Goal: Check status: Check status

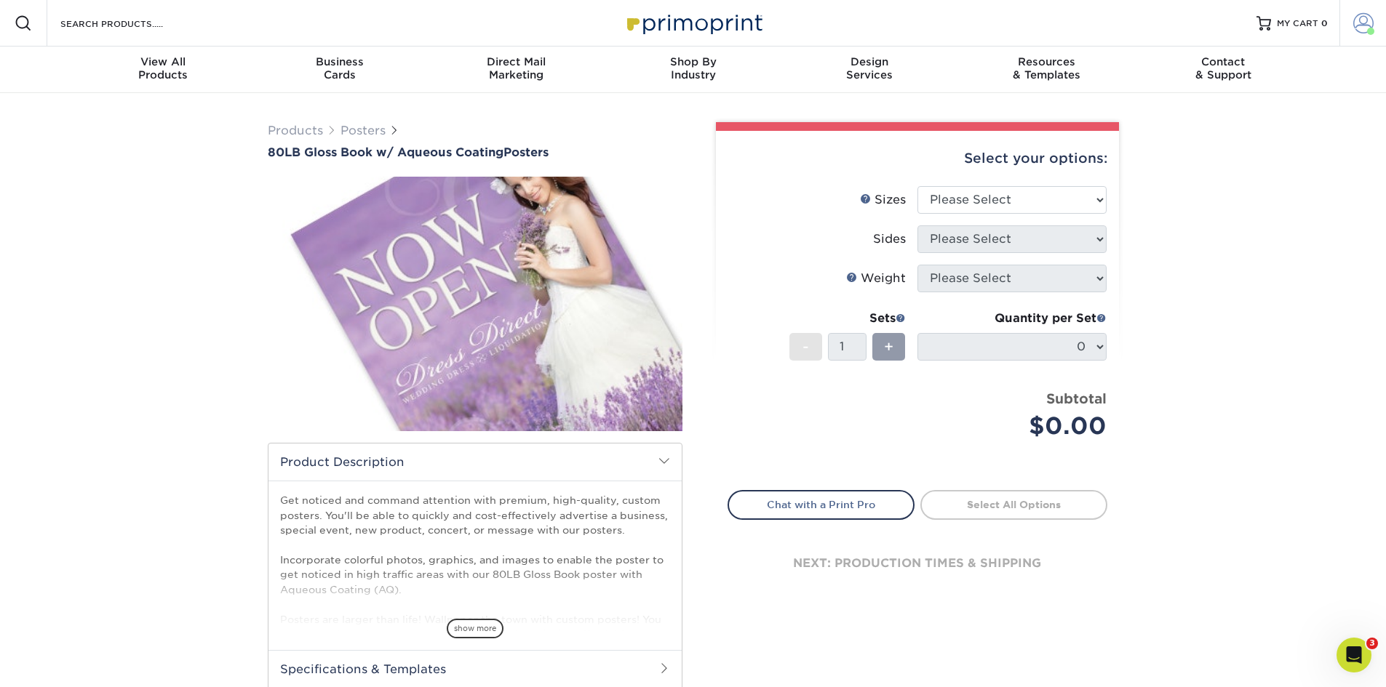
click at [1362, 19] on span at bounding box center [1363, 23] width 20 height 20
click at [1242, 144] on link "Active Orders" at bounding box center [1277, 154] width 183 height 20
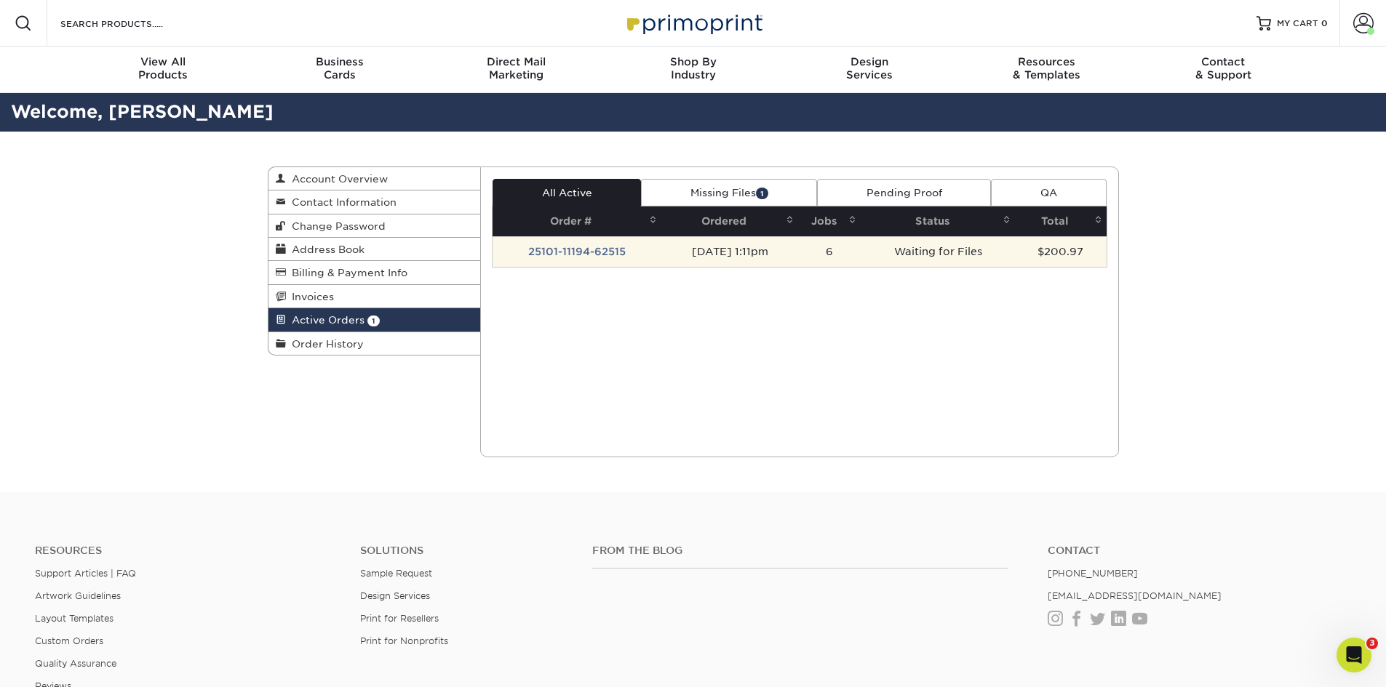
click at [737, 248] on td "[DATE] 1:11pm" at bounding box center [729, 251] width 137 height 31
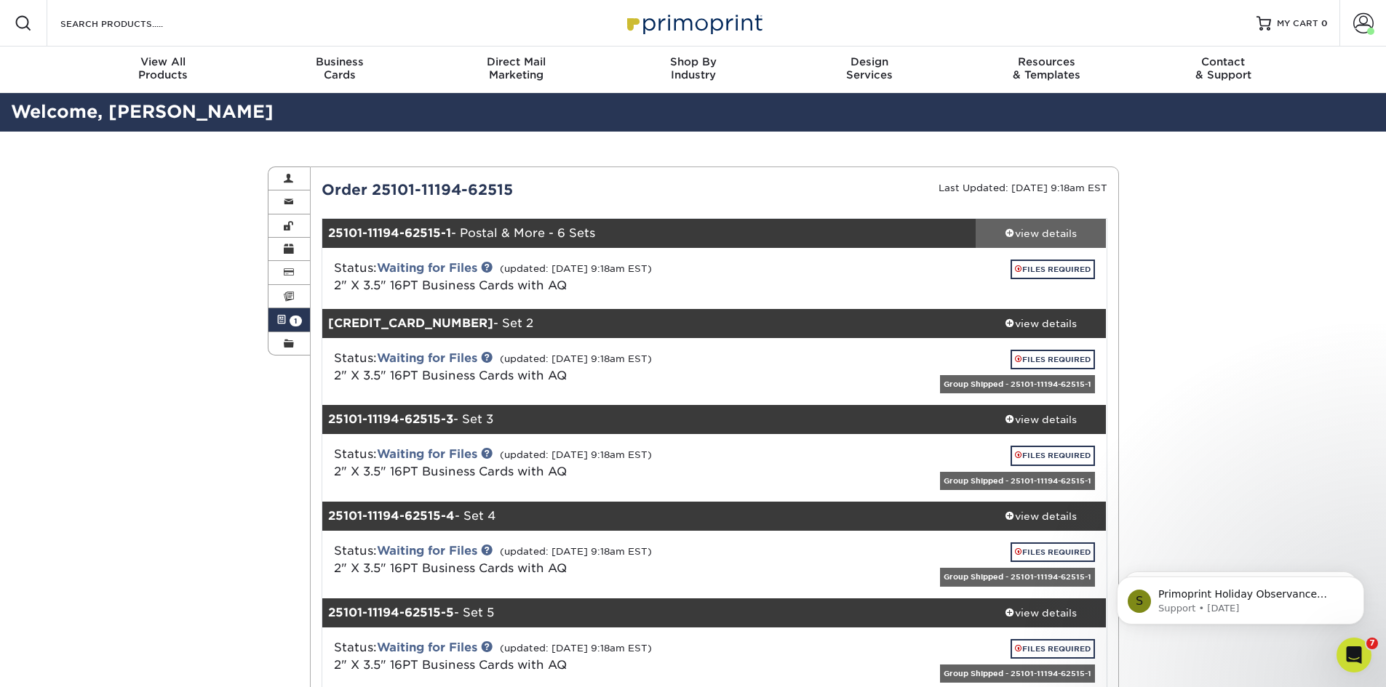
click at [1029, 236] on div "view details" at bounding box center [1040, 233] width 131 height 15
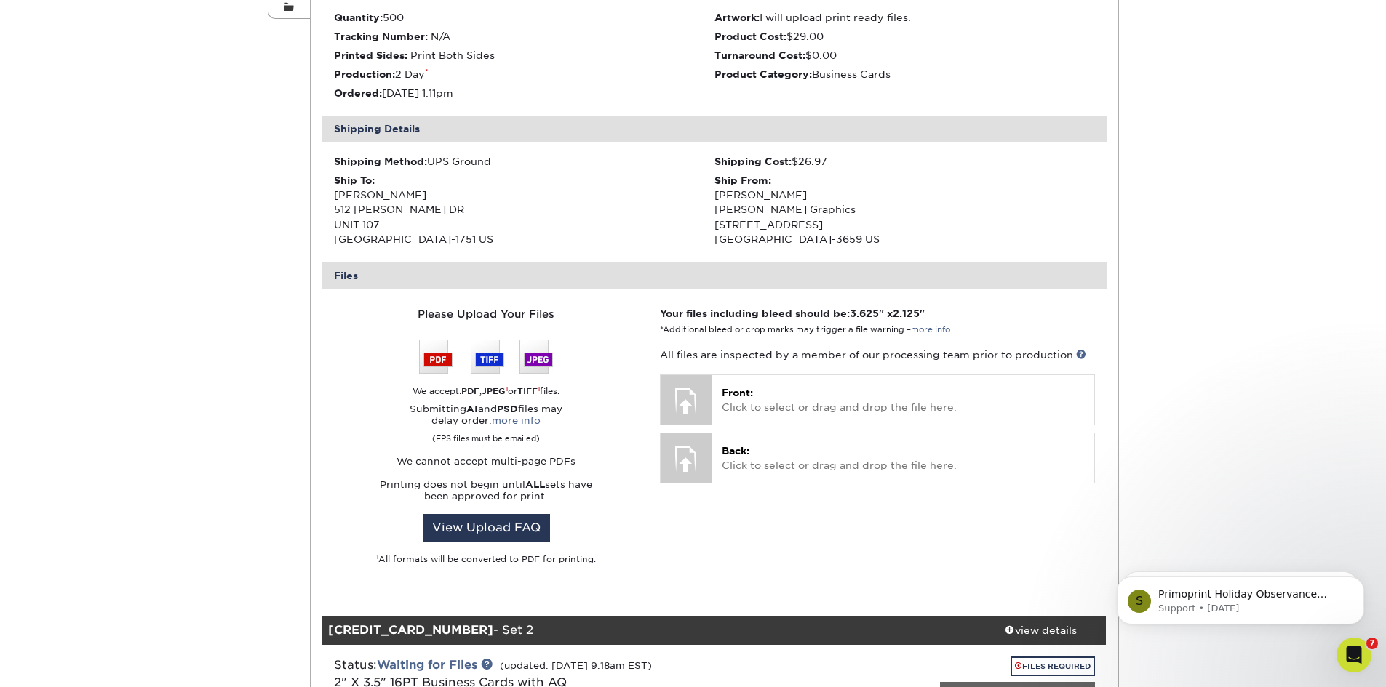
scroll to position [291, 0]
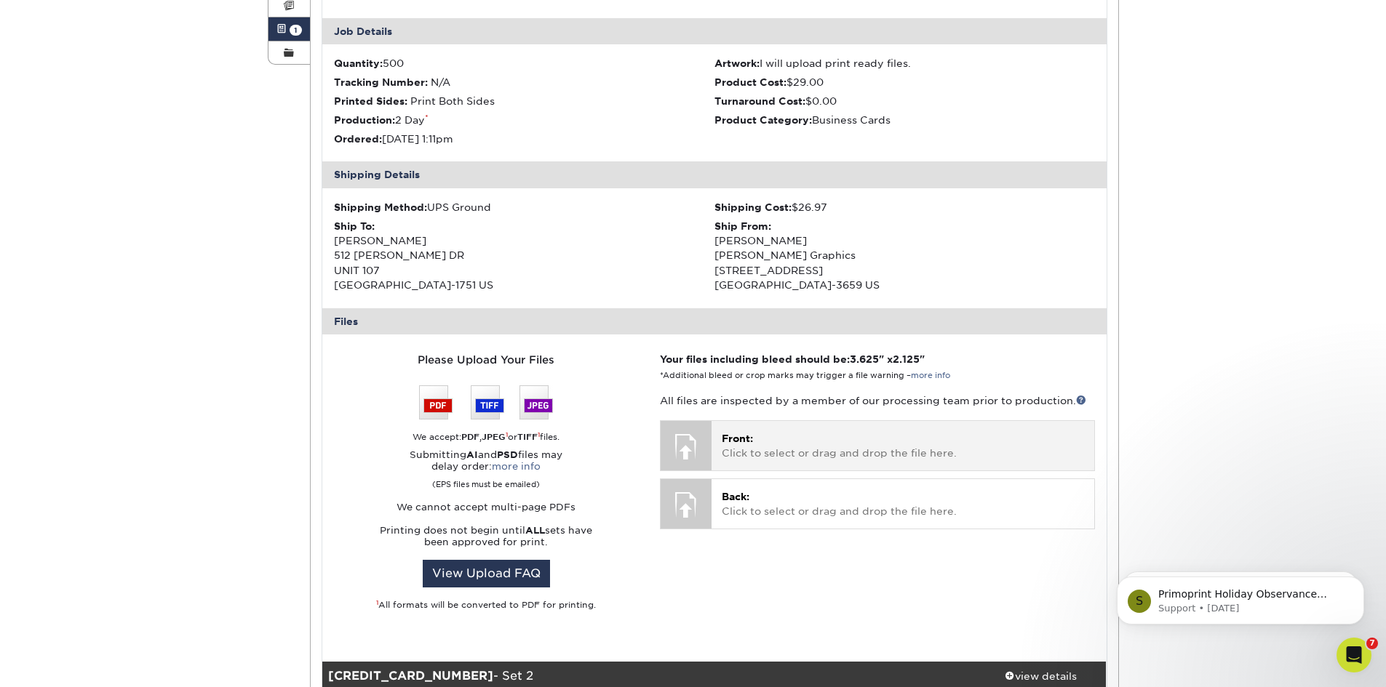
click at [777, 439] on p "Front: Click to select or drag and drop the file here." at bounding box center [902, 446] width 361 height 30
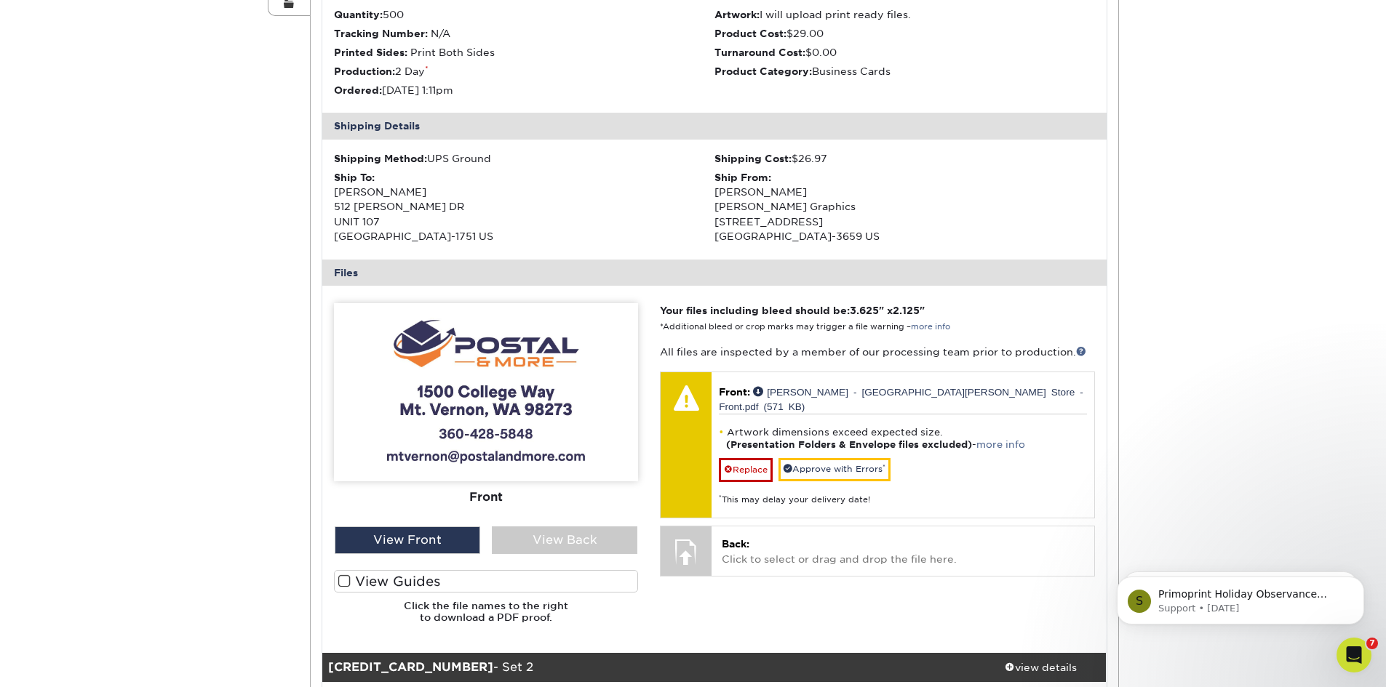
scroll to position [364, 0]
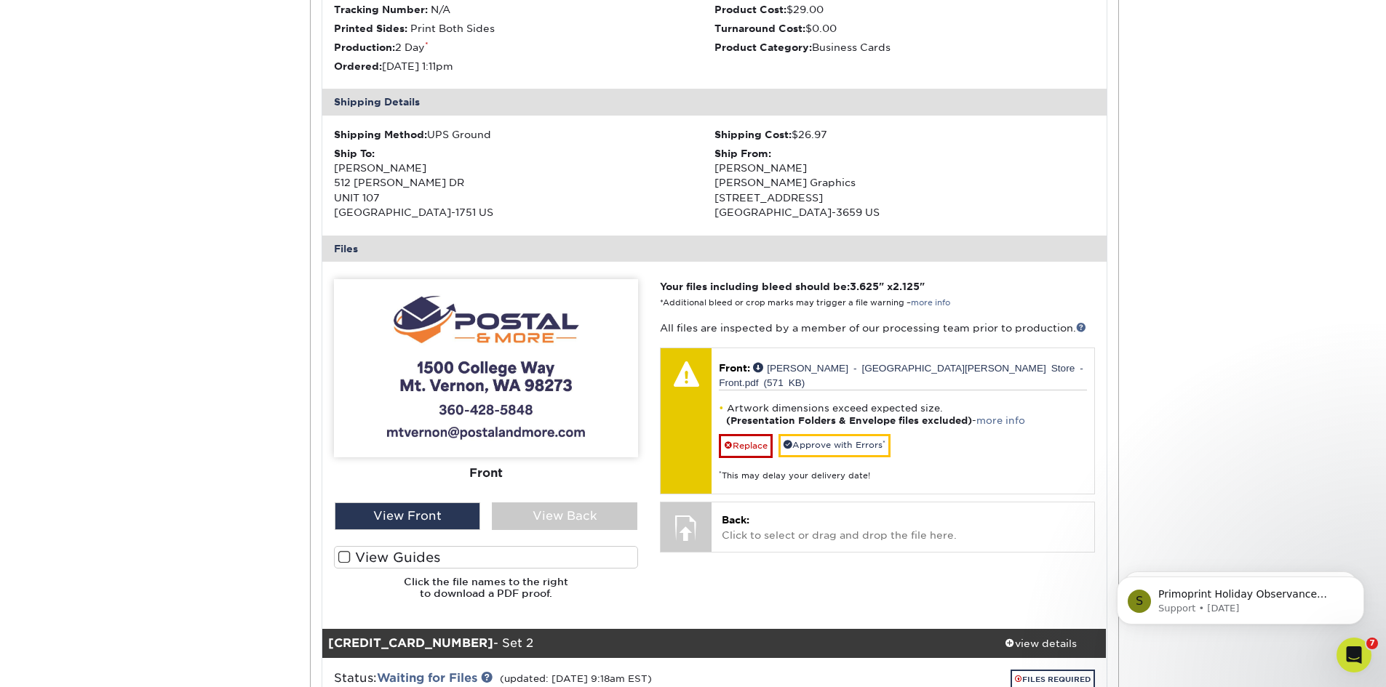
click at [428, 561] on label "View Guides" at bounding box center [486, 557] width 304 height 23
click at [0, 0] on input "View Guides" at bounding box center [0, 0] width 0 height 0
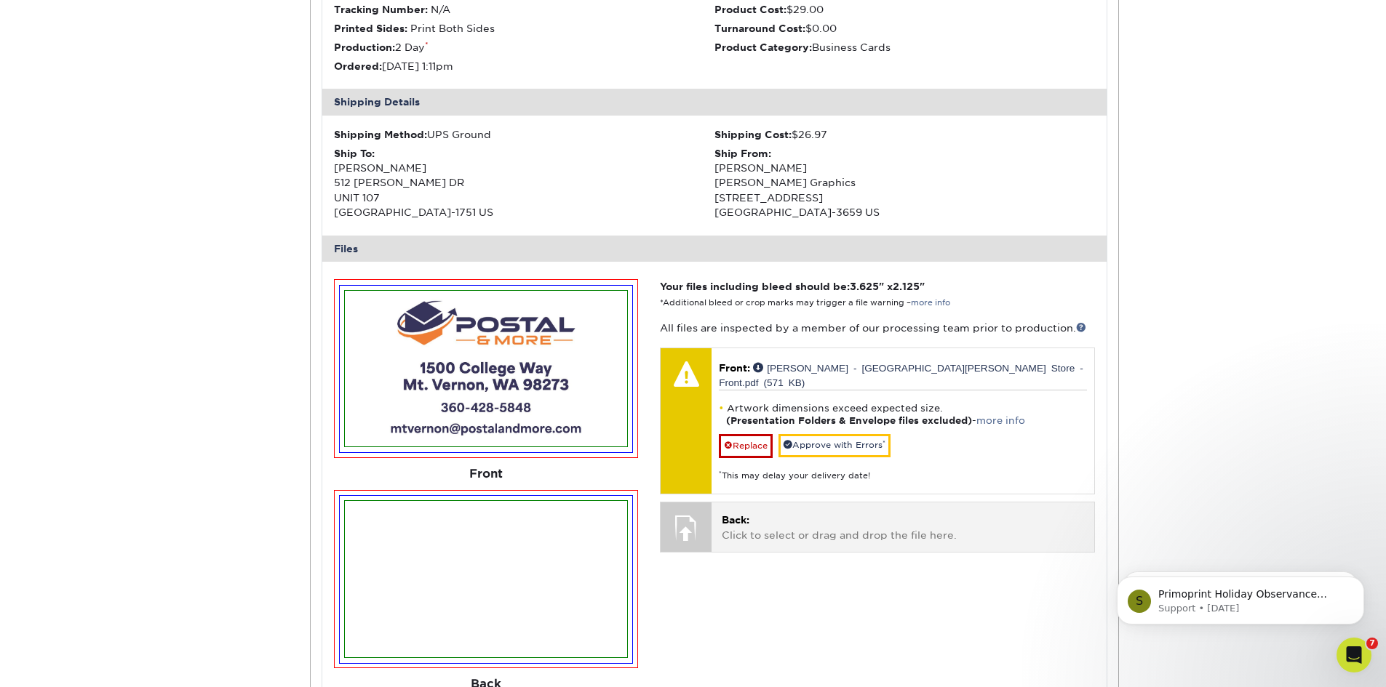
click at [825, 513] on p "Back: Click to select or drag and drop the file here." at bounding box center [902, 528] width 361 height 30
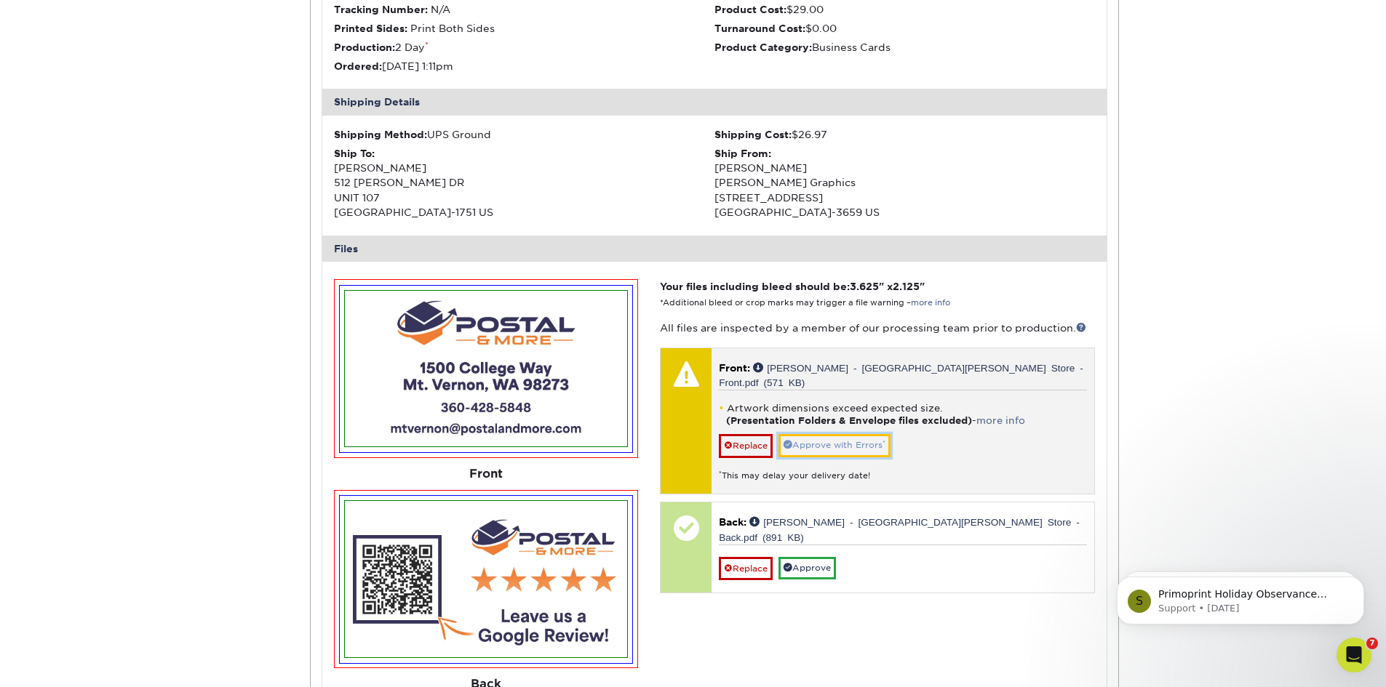
click at [824, 434] on link "Approve with Errors *" at bounding box center [834, 445] width 112 height 23
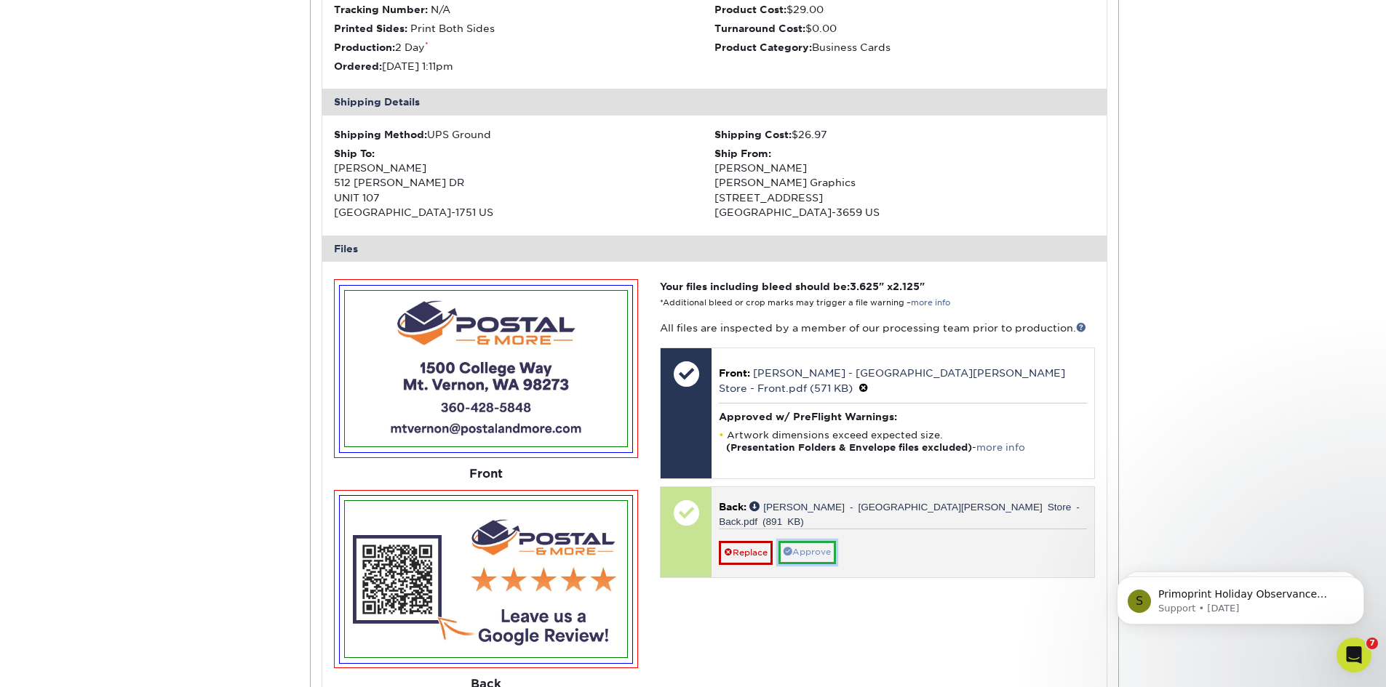
click at [809, 541] on link "Approve" at bounding box center [806, 552] width 57 height 23
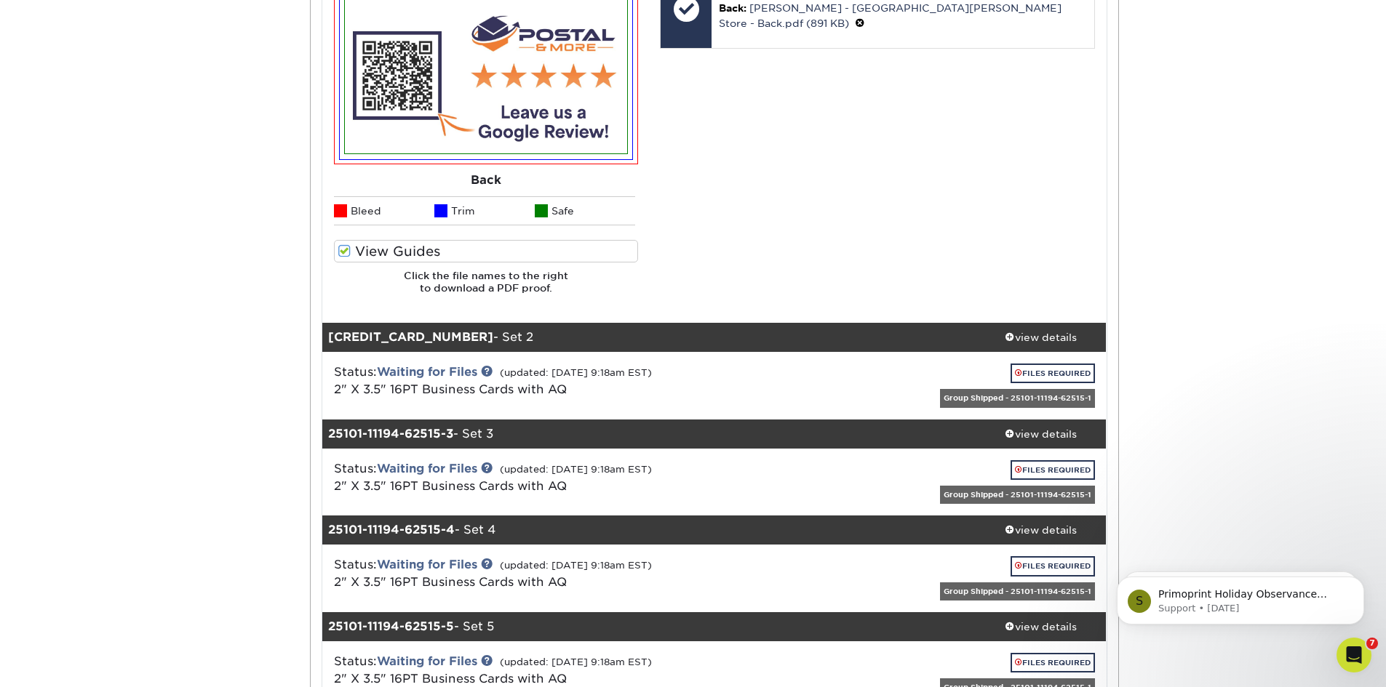
scroll to position [873, 0]
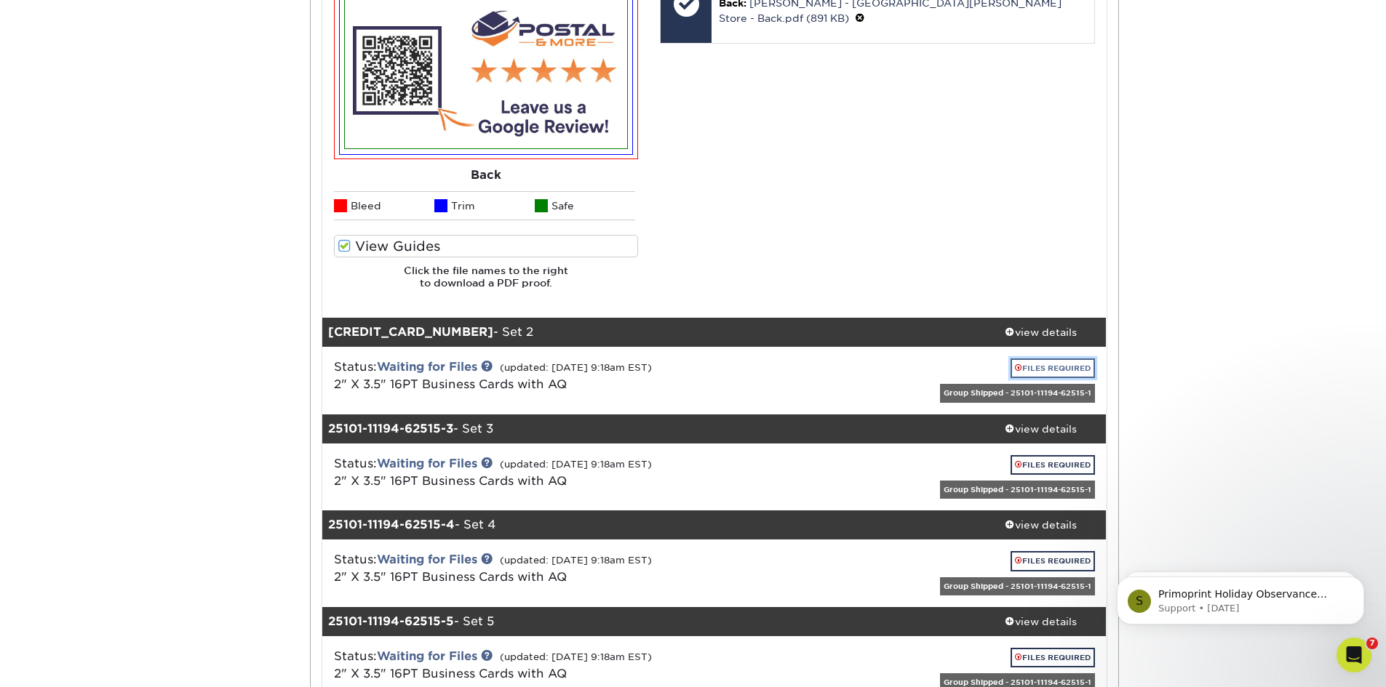
click at [1034, 366] on link "FILES REQUIRED" at bounding box center [1052, 369] width 84 height 20
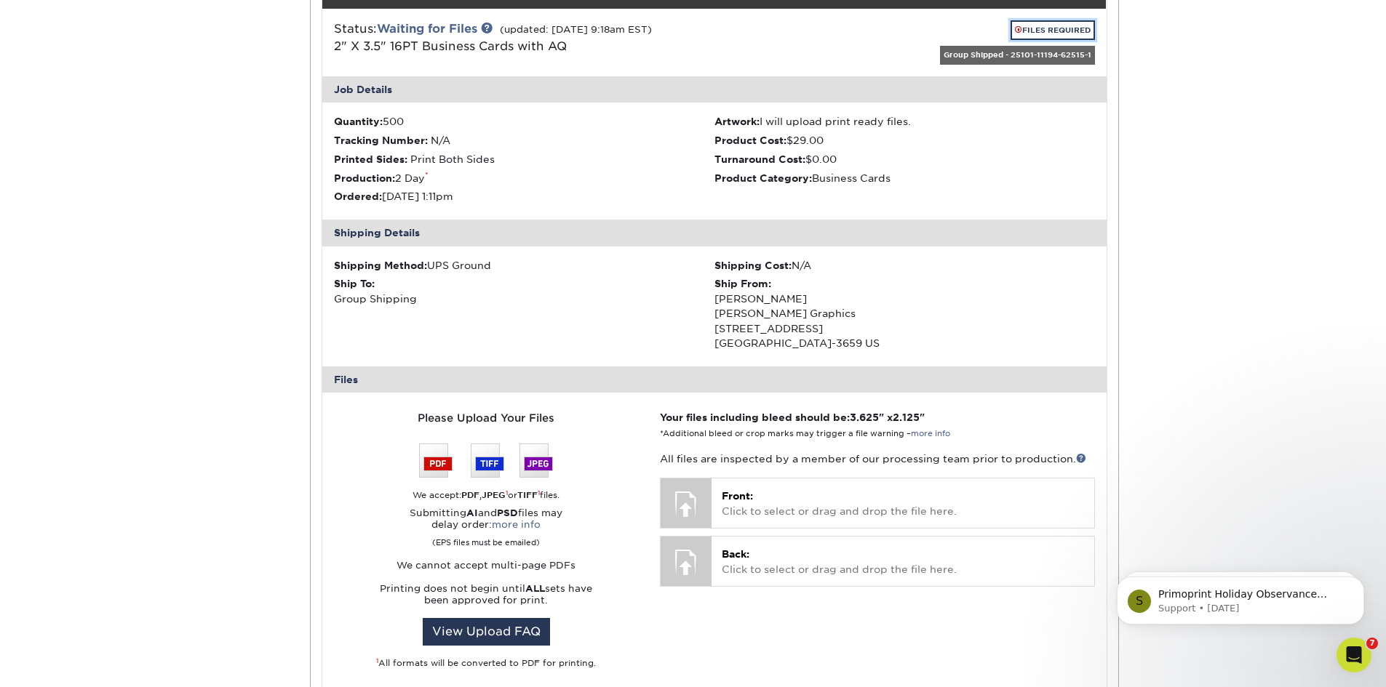
scroll to position [1236, 0]
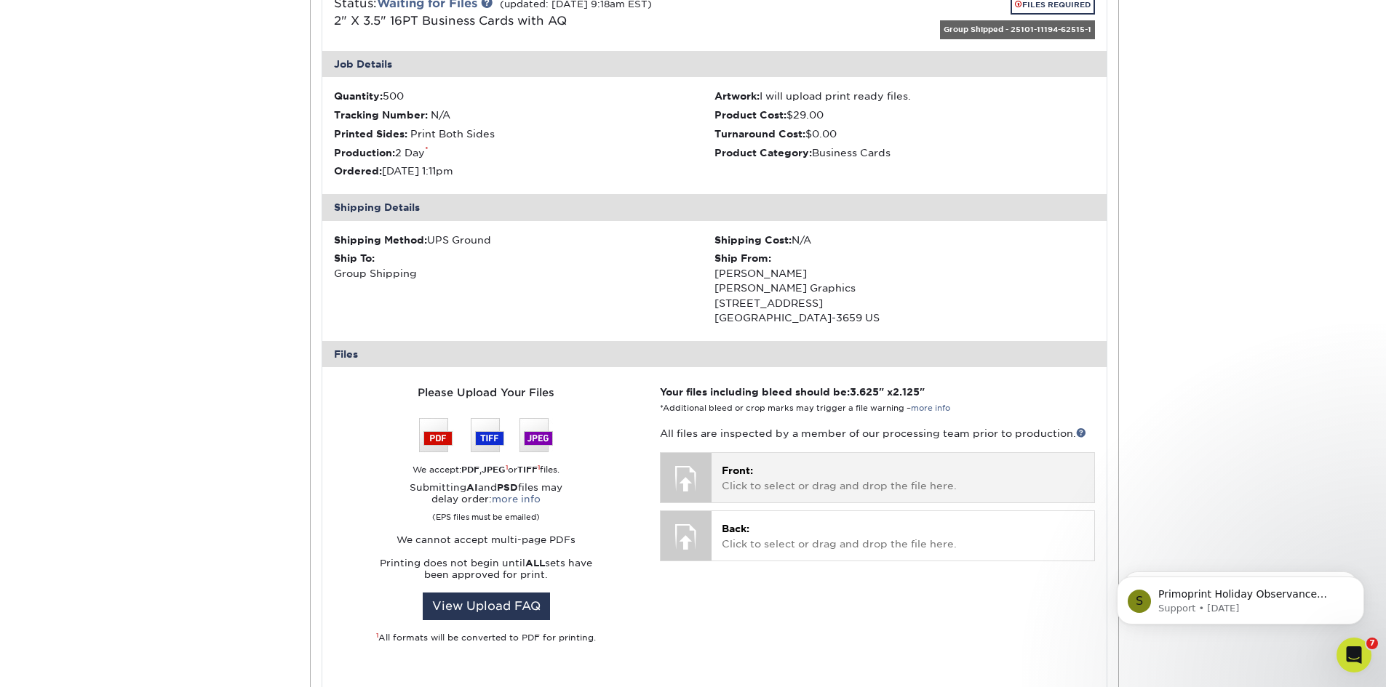
click at [823, 468] on p "Front: Click to select or drag and drop the file here." at bounding box center [902, 478] width 361 height 30
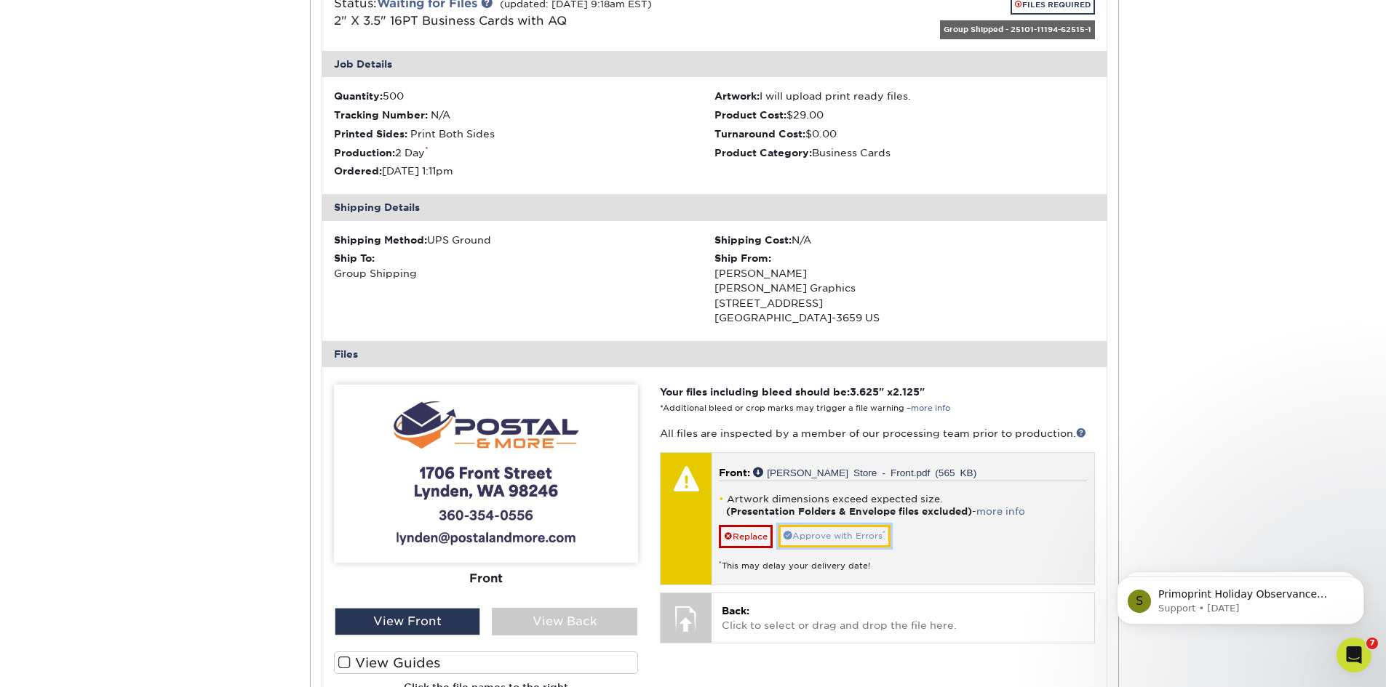
click at [842, 534] on link "Approve with Errors *" at bounding box center [834, 536] width 112 height 23
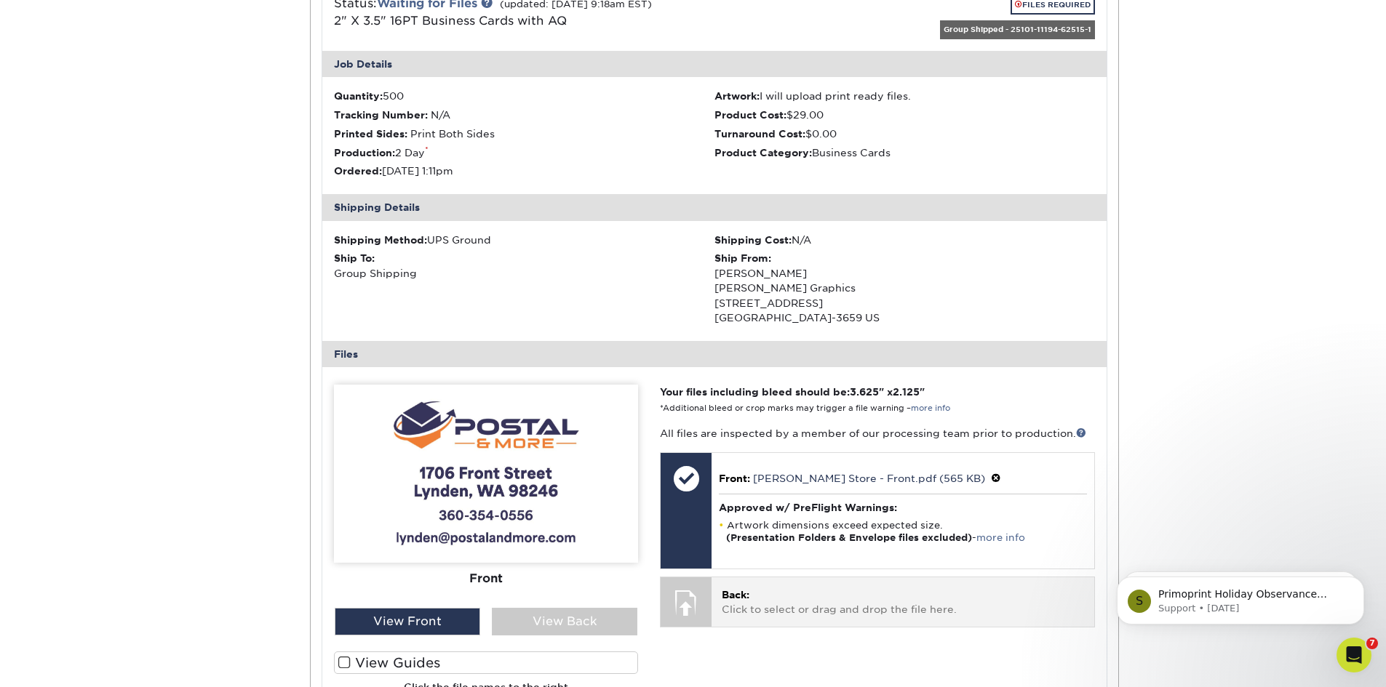
click at [812, 604] on p "Back: Click to select or drag and drop the file here." at bounding box center [902, 603] width 361 height 30
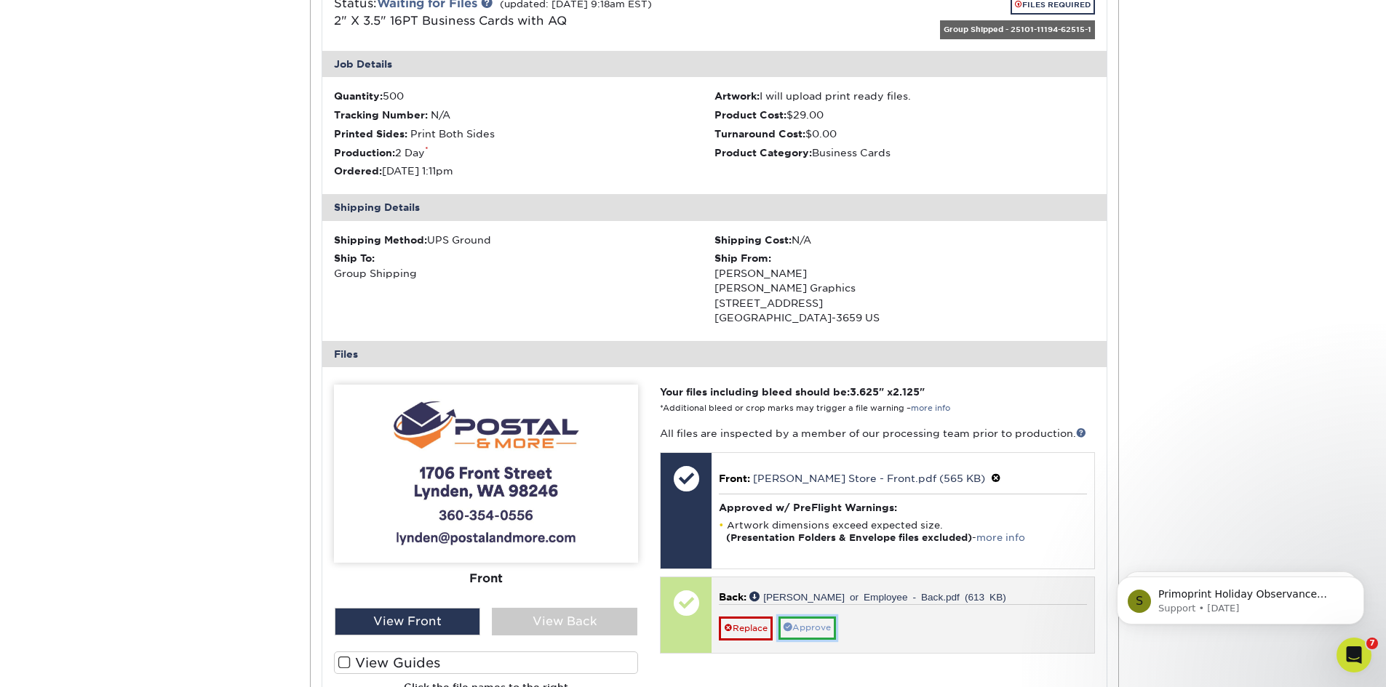
click at [813, 632] on link "Approve" at bounding box center [806, 628] width 57 height 23
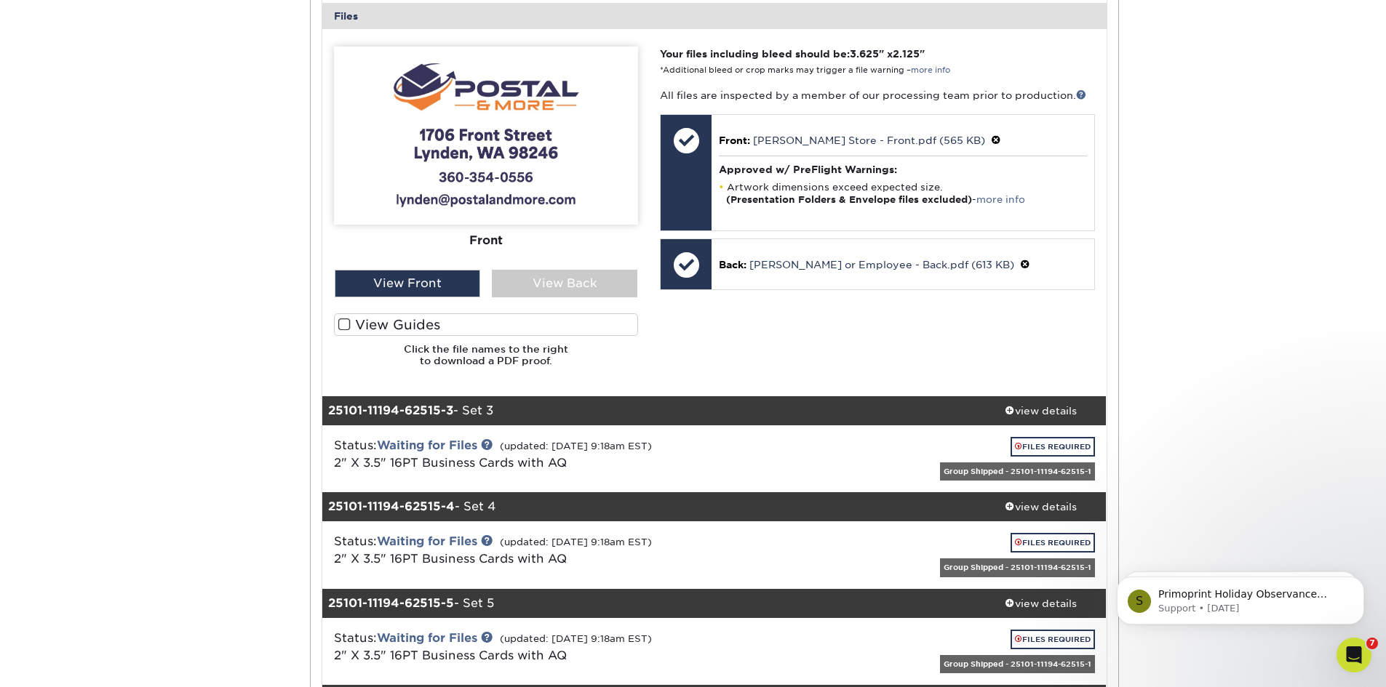
scroll to position [1600, 0]
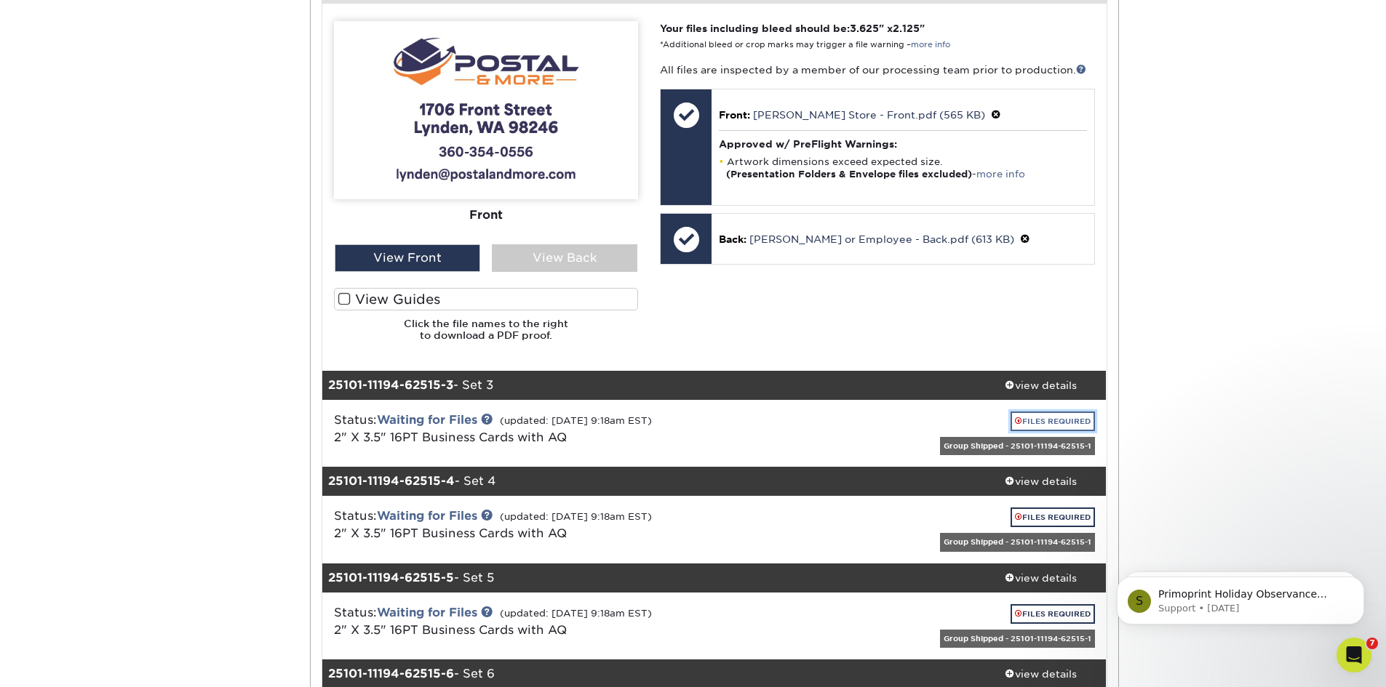
click at [1064, 420] on link "FILES REQUIRED" at bounding box center [1052, 422] width 84 height 20
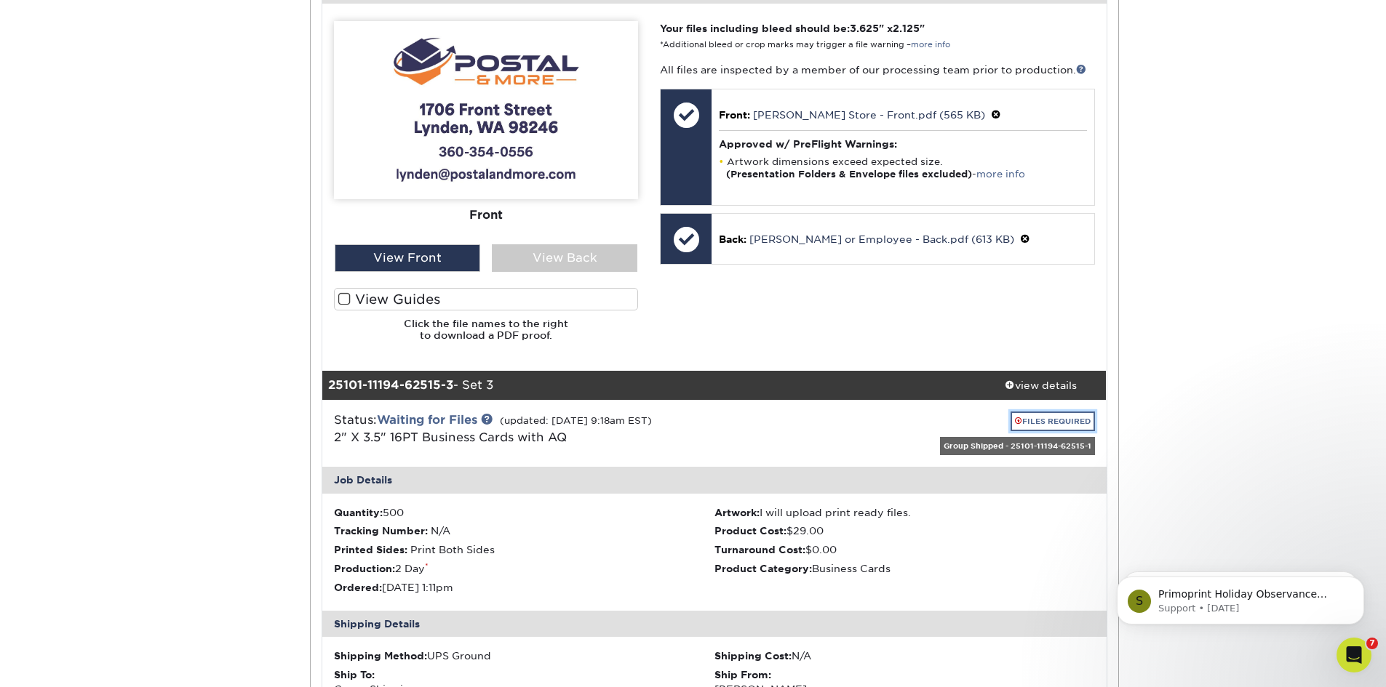
click at [1052, 423] on link "FILES REQUIRED" at bounding box center [1052, 422] width 84 height 20
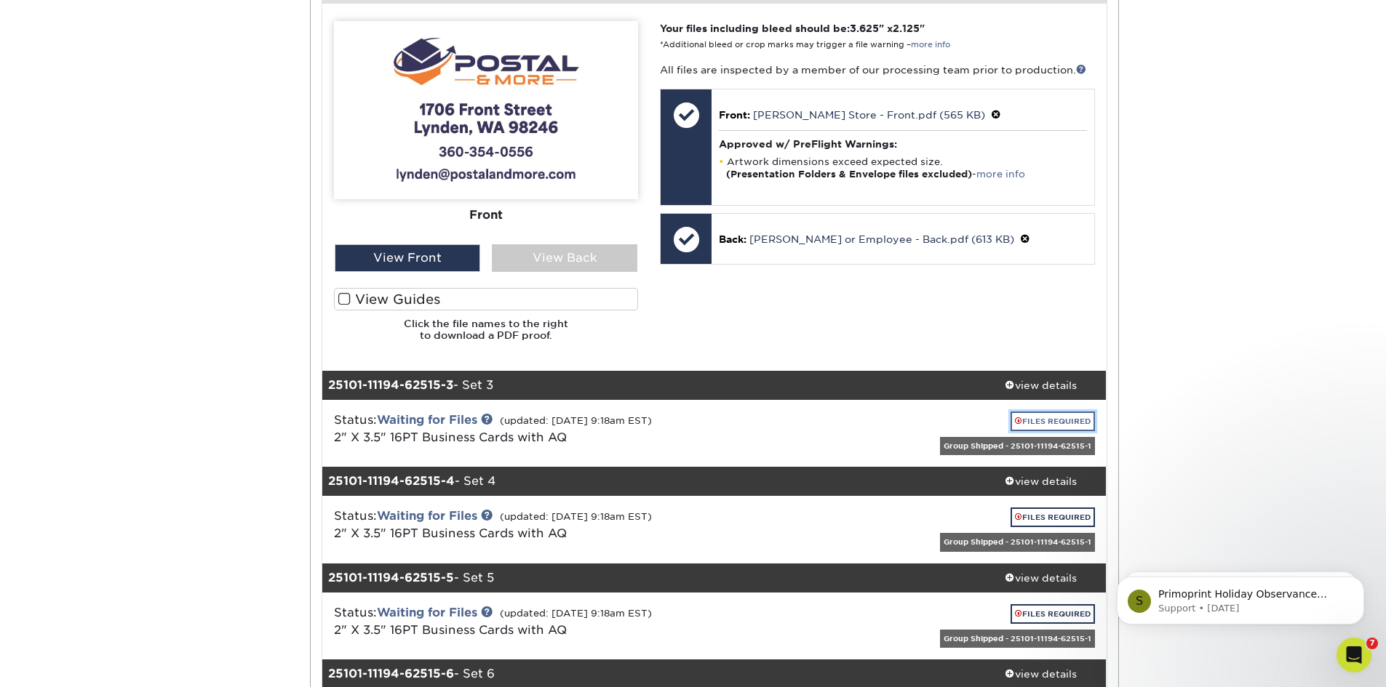
click at [1074, 417] on link "FILES REQUIRED" at bounding box center [1052, 422] width 84 height 20
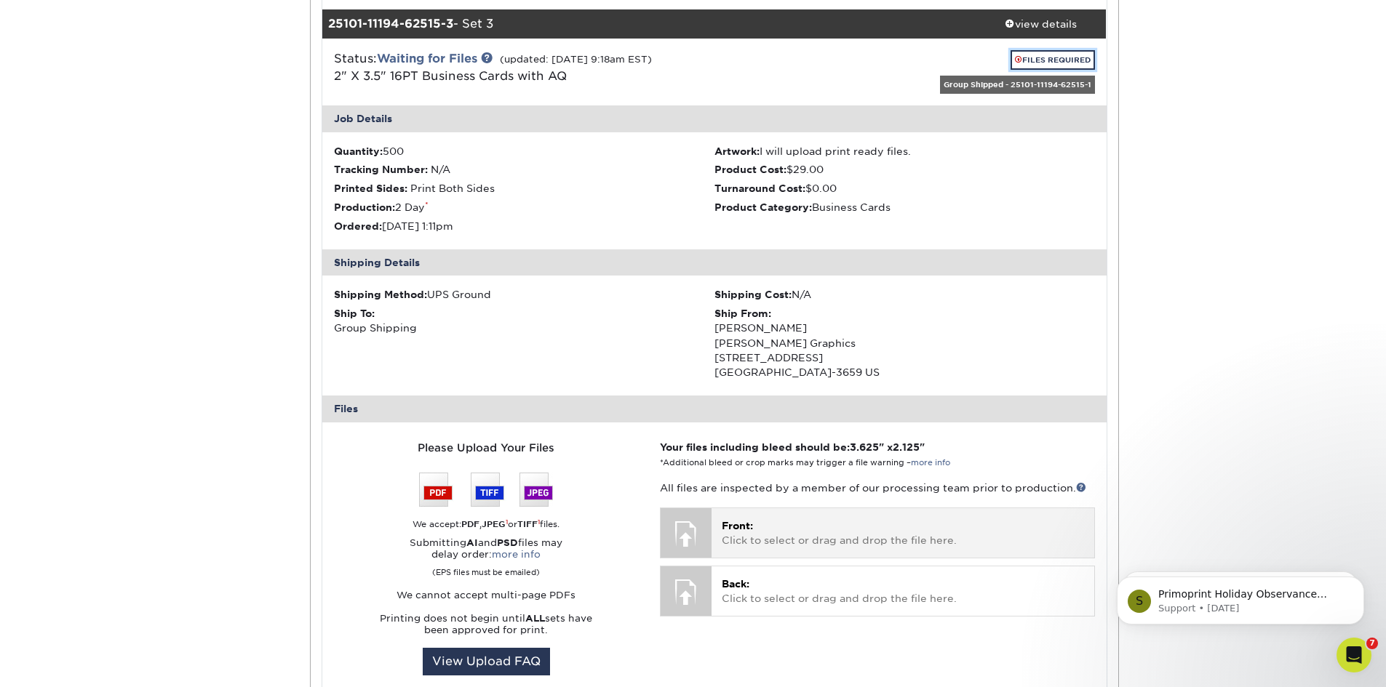
scroll to position [1964, 0]
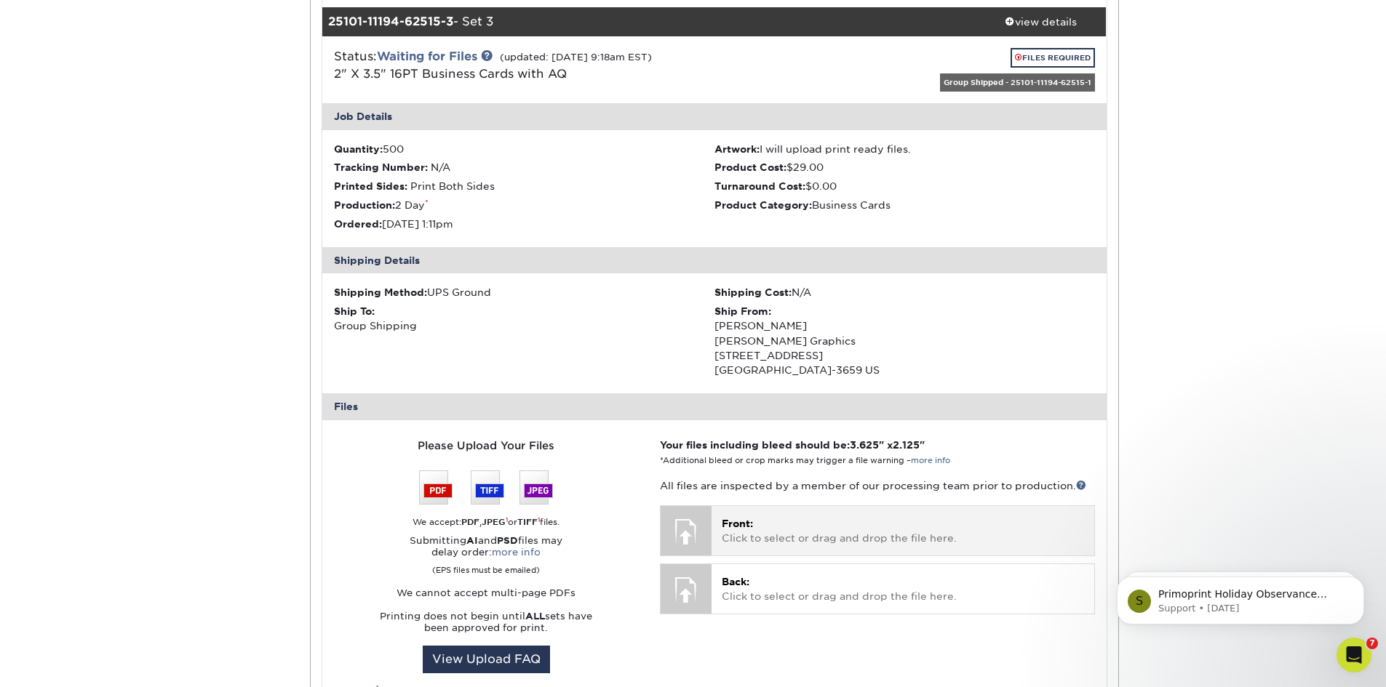
click at [783, 526] on p "Front: Click to select or drag and drop the file here." at bounding box center [902, 531] width 361 height 30
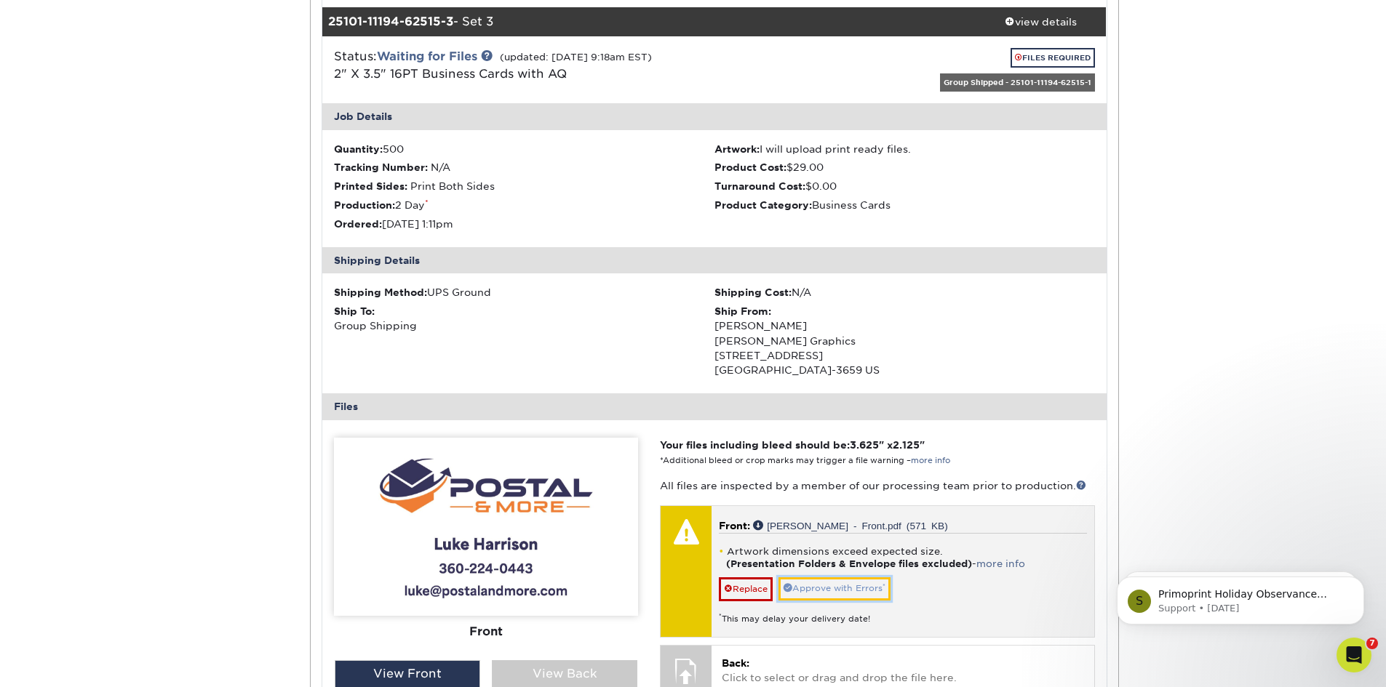
click at [837, 591] on link "Approve with Errors *" at bounding box center [834, 589] width 112 height 23
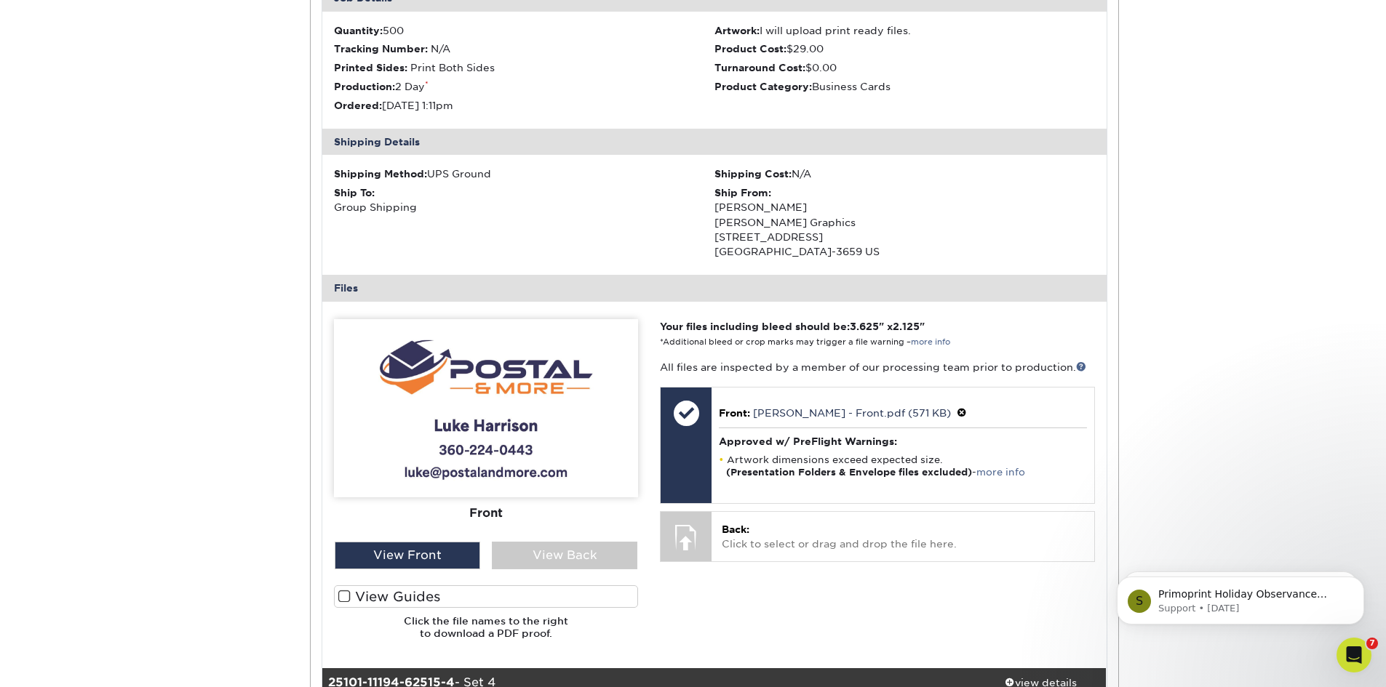
scroll to position [2109, 0]
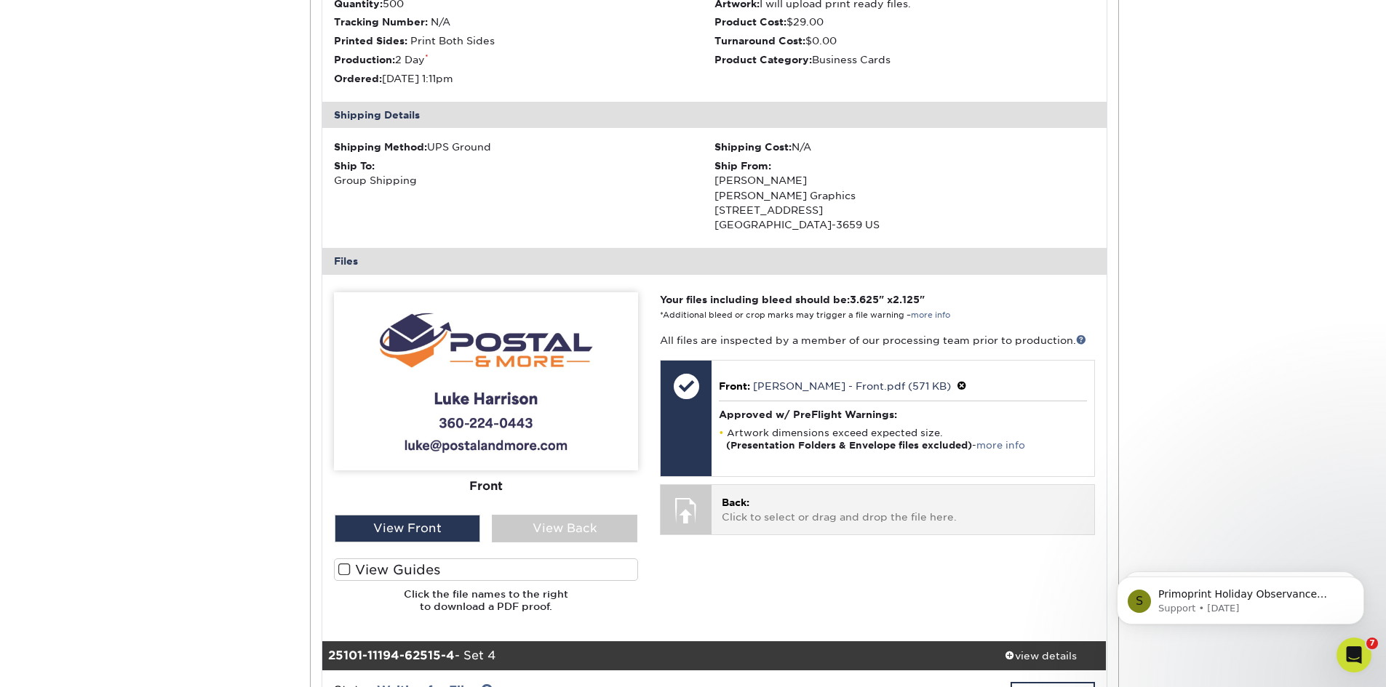
click at [820, 518] on p "Back: Click to select or drag and drop the file here." at bounding box center [902, 510] width 361 height 30
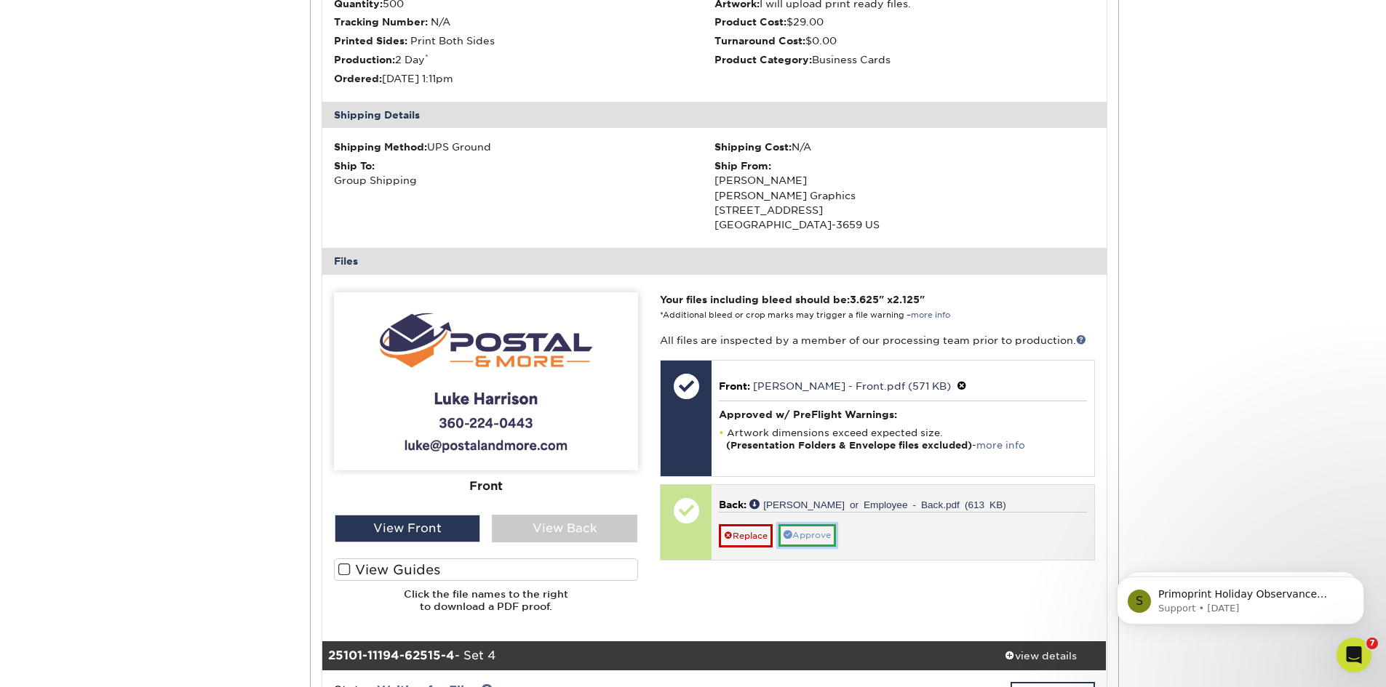
click at [823, 540] on link "Approve" at bounding box center [806, 535] width 57 height 23
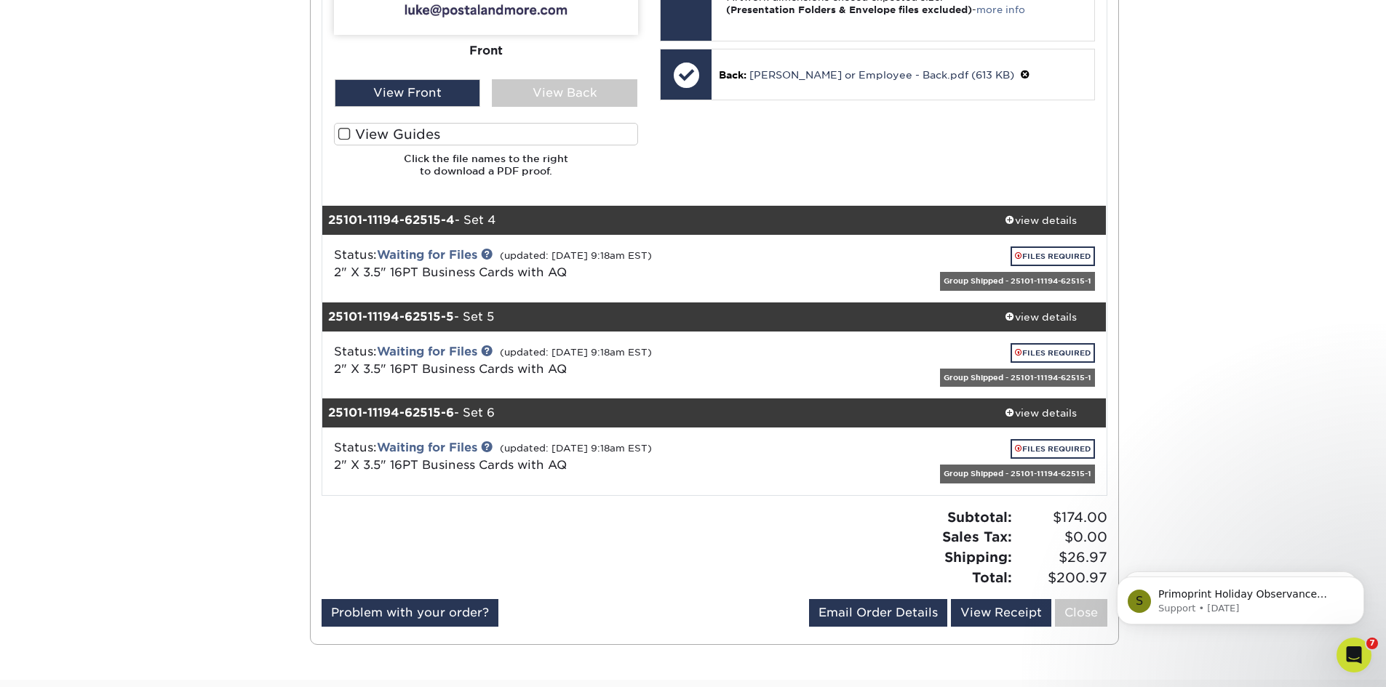
scroll to position [2546, 0]
click at [1059, 254] on link "FILES REQUIRED" at bounding box center [1052, 256] width 84 height 20
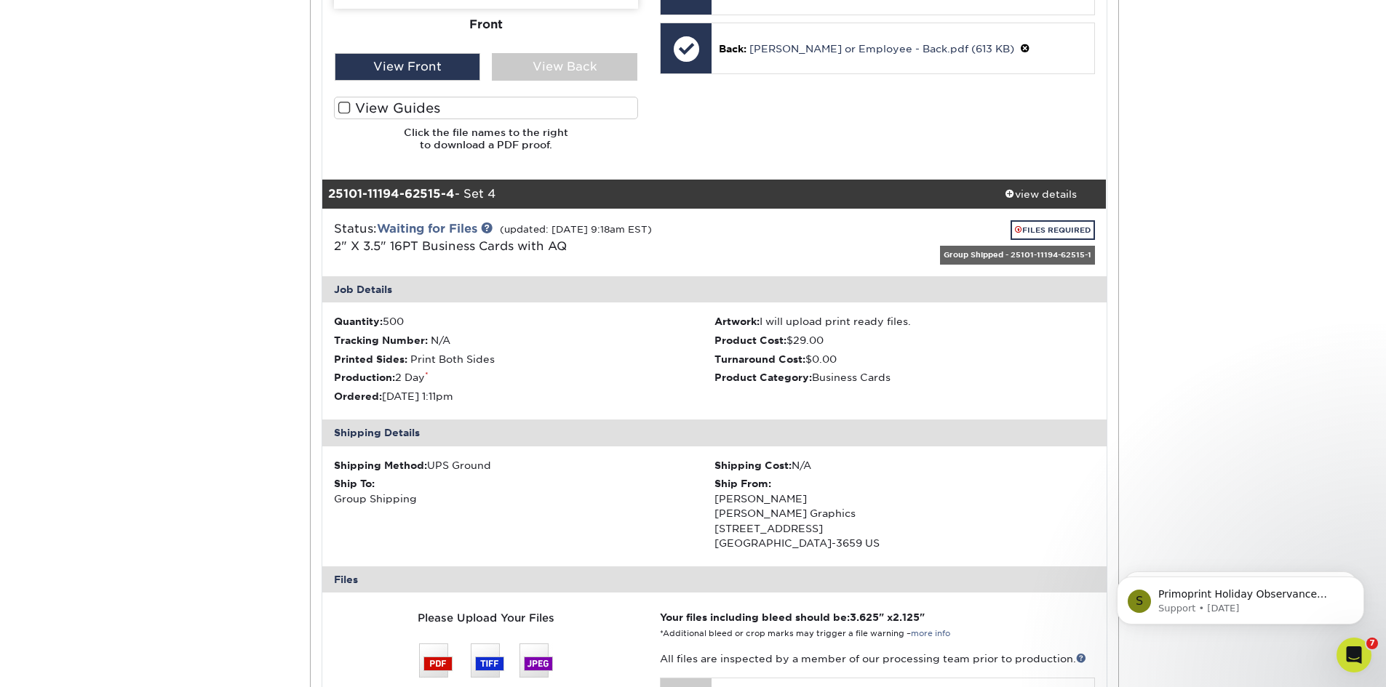
scroll to position [2691, 0]
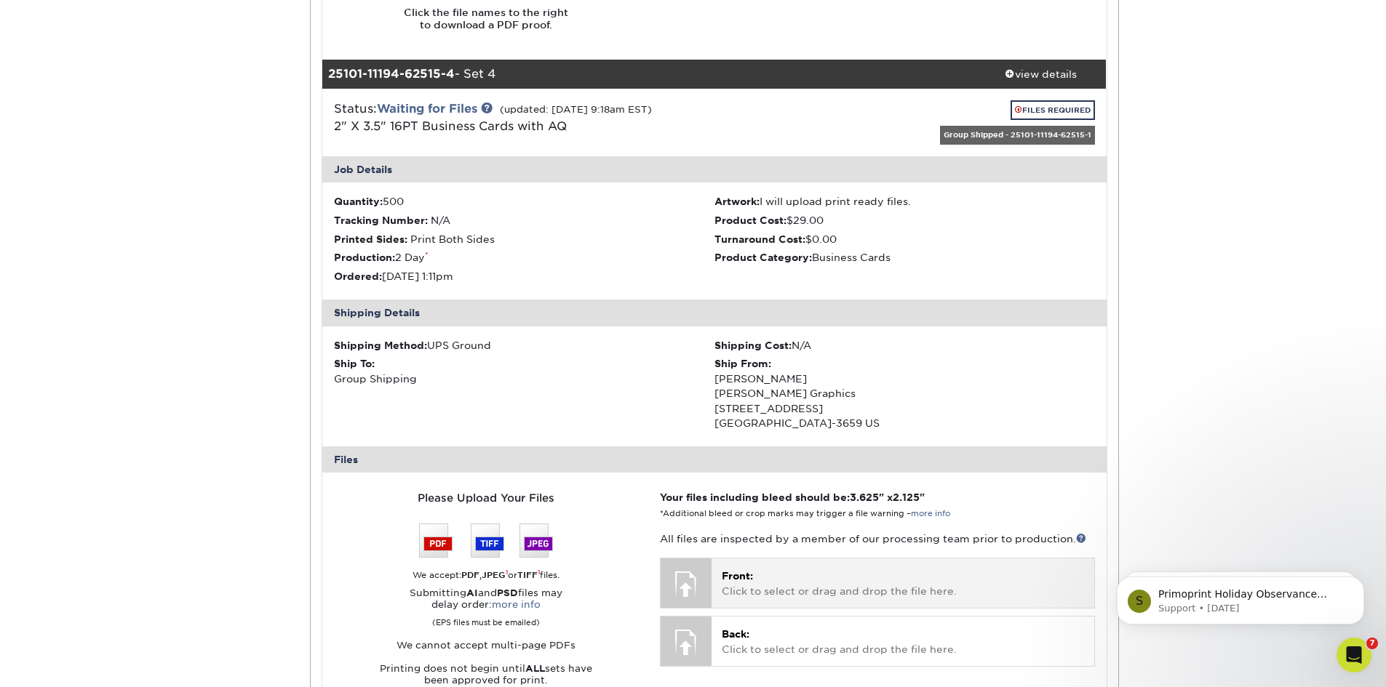
click at [786, 599] on p "Front: Click to select or drag and drop the file here." at bounding box center [902, 584] width 361 height 30
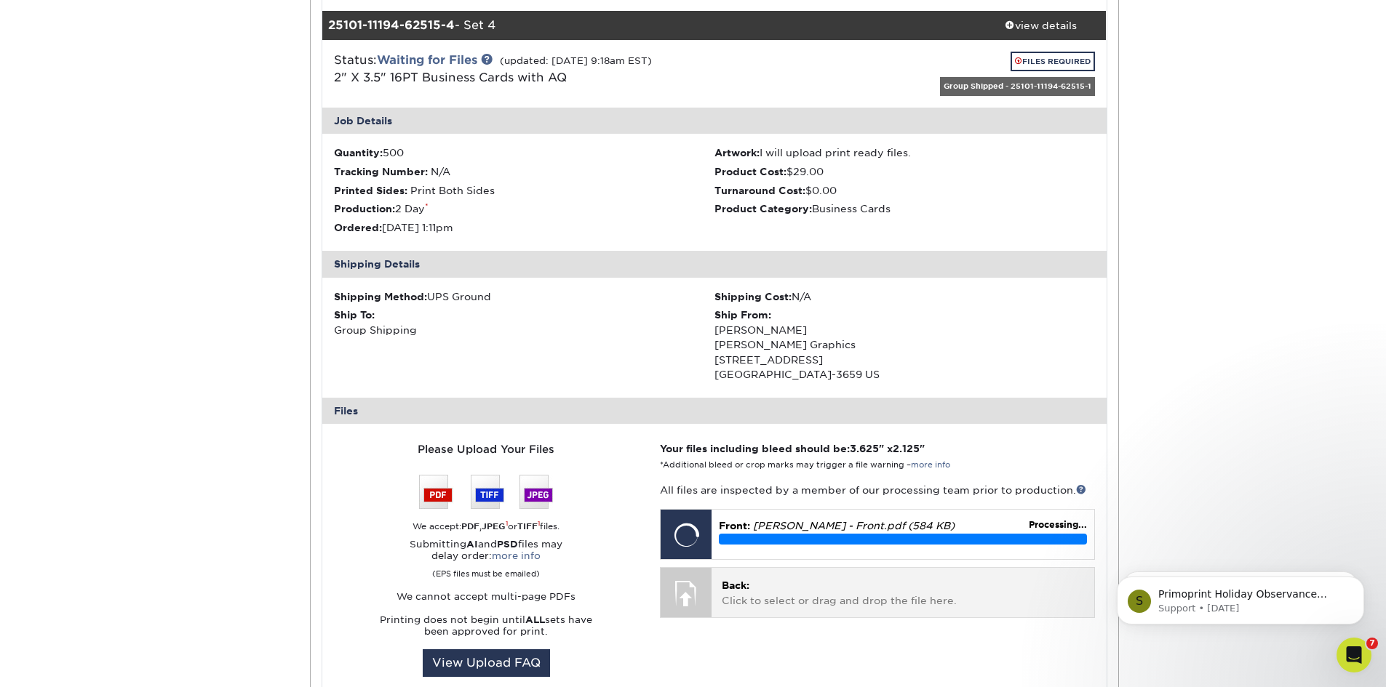
scroll to position [2764, 0]
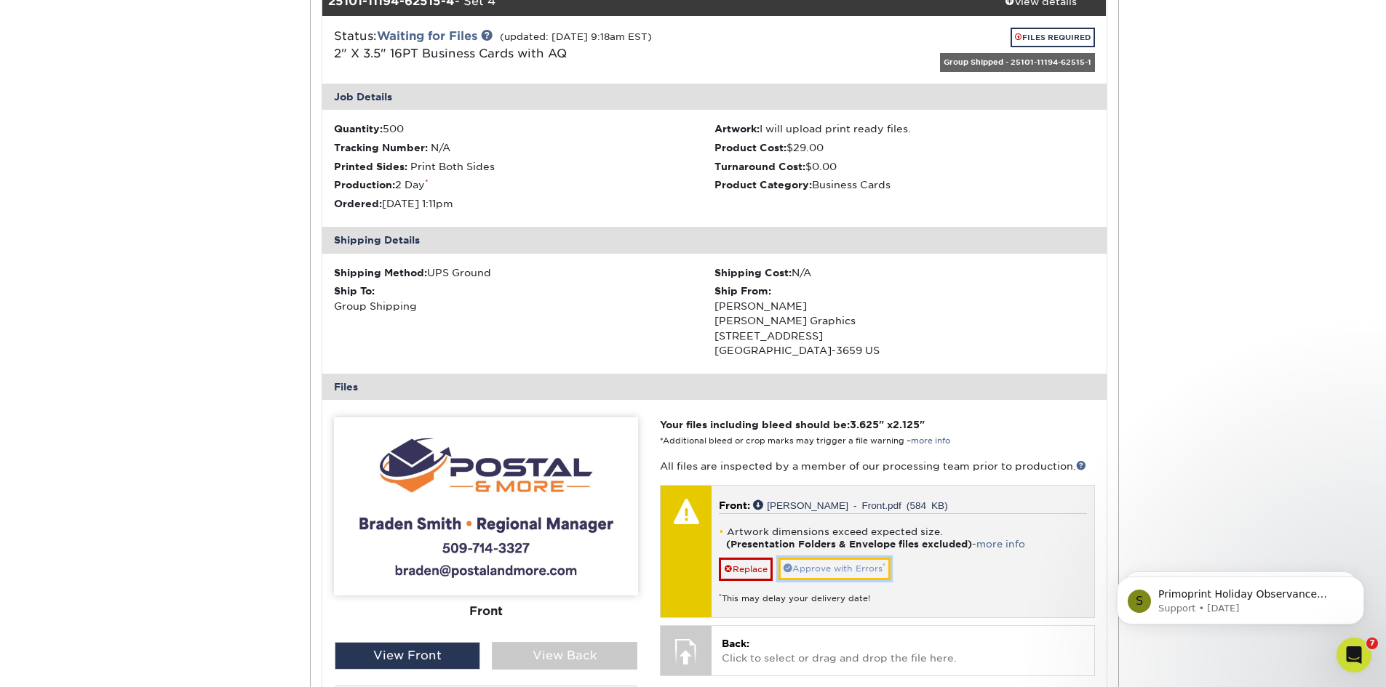
click at [807, 570] on link "Approve with Errors *" at bounding box center [834, 569] width 112 height 23
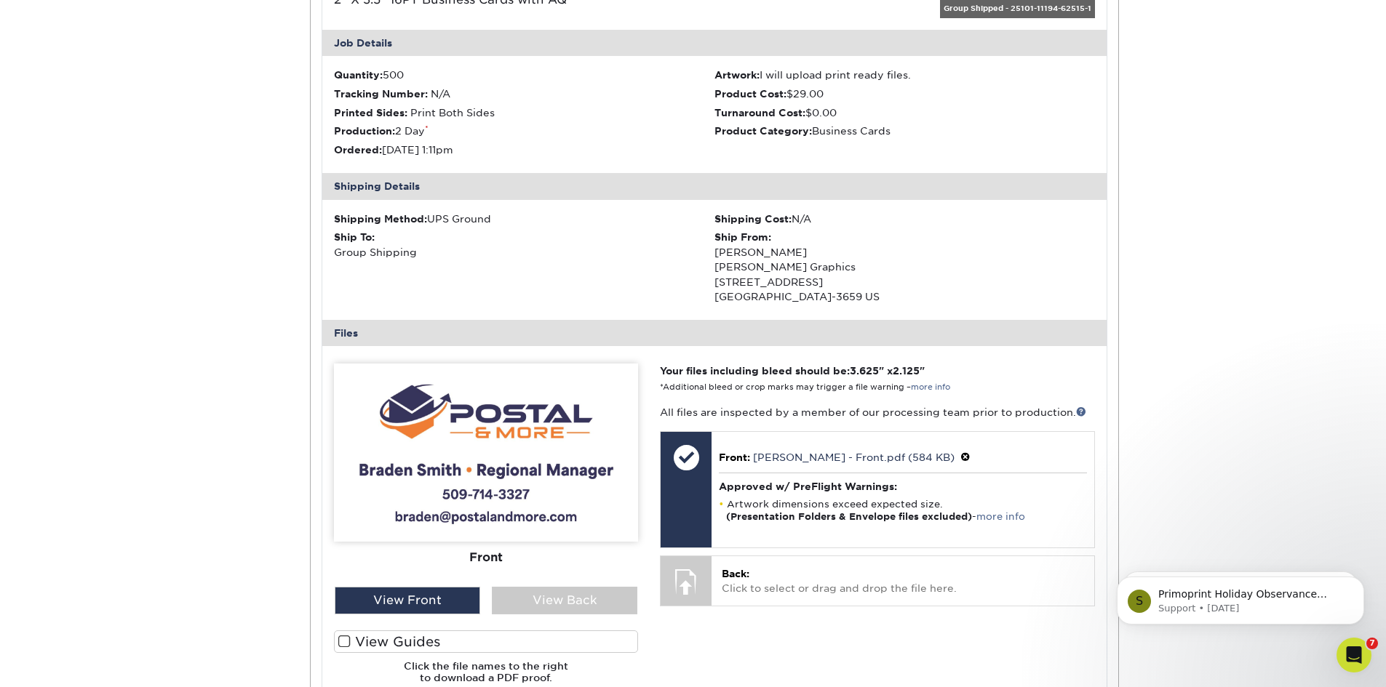
scroll to position [2909, 0]
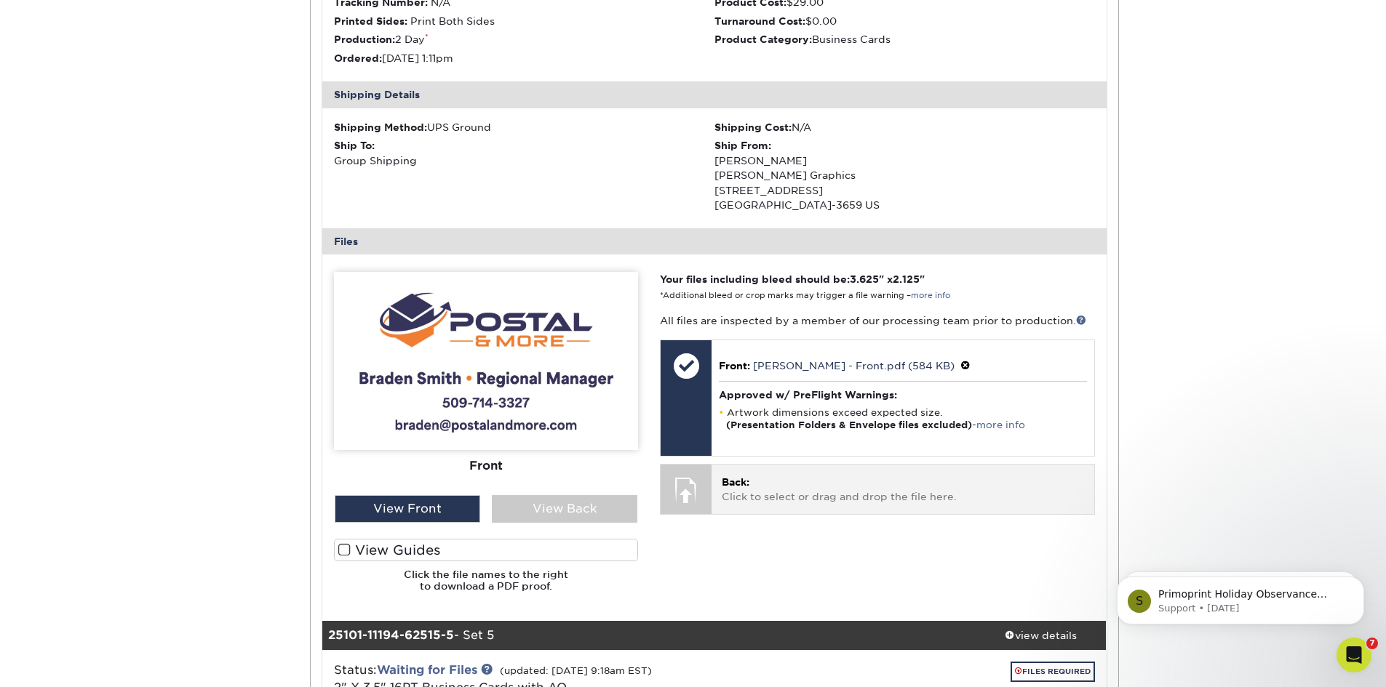
click at [776, 498] on p "Back: Click to select or drag and drop the file here." at bounding box center [902, 490] width 361 height 30
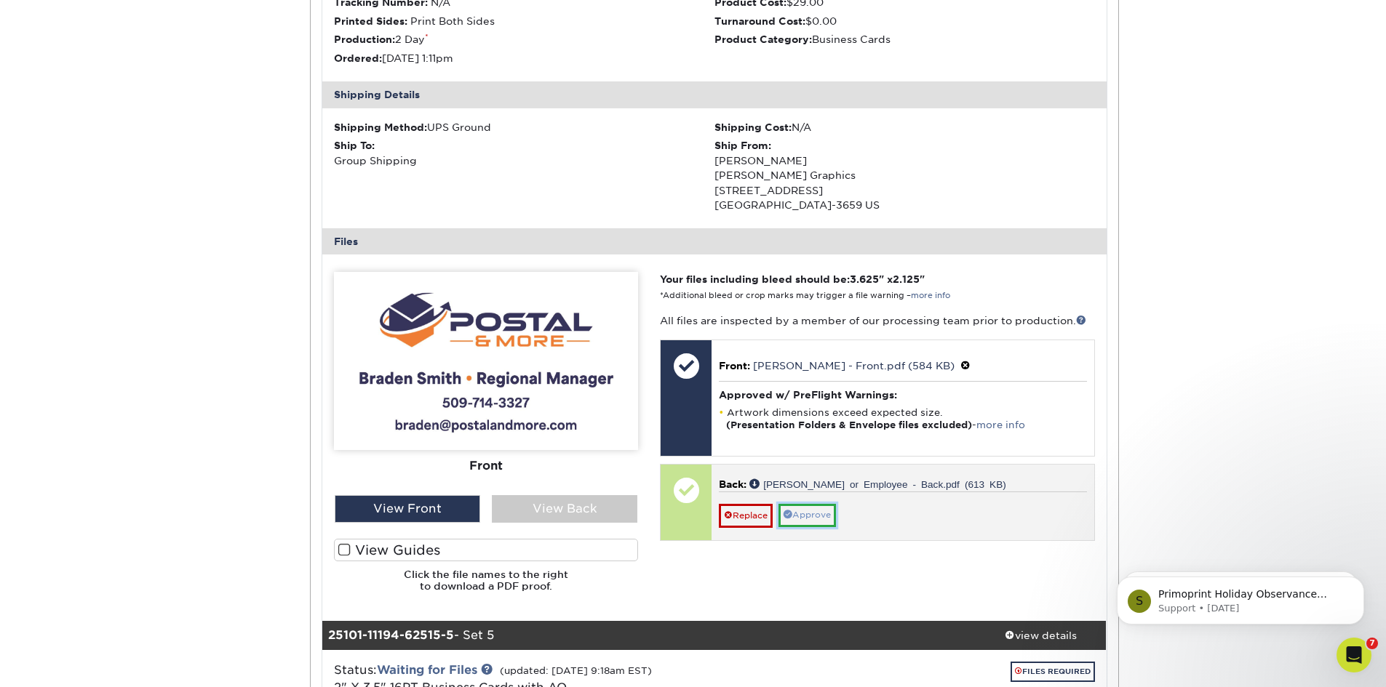
click at [817, 519] on link "Approve" at bounding box center [806, 515] width 57 height 23
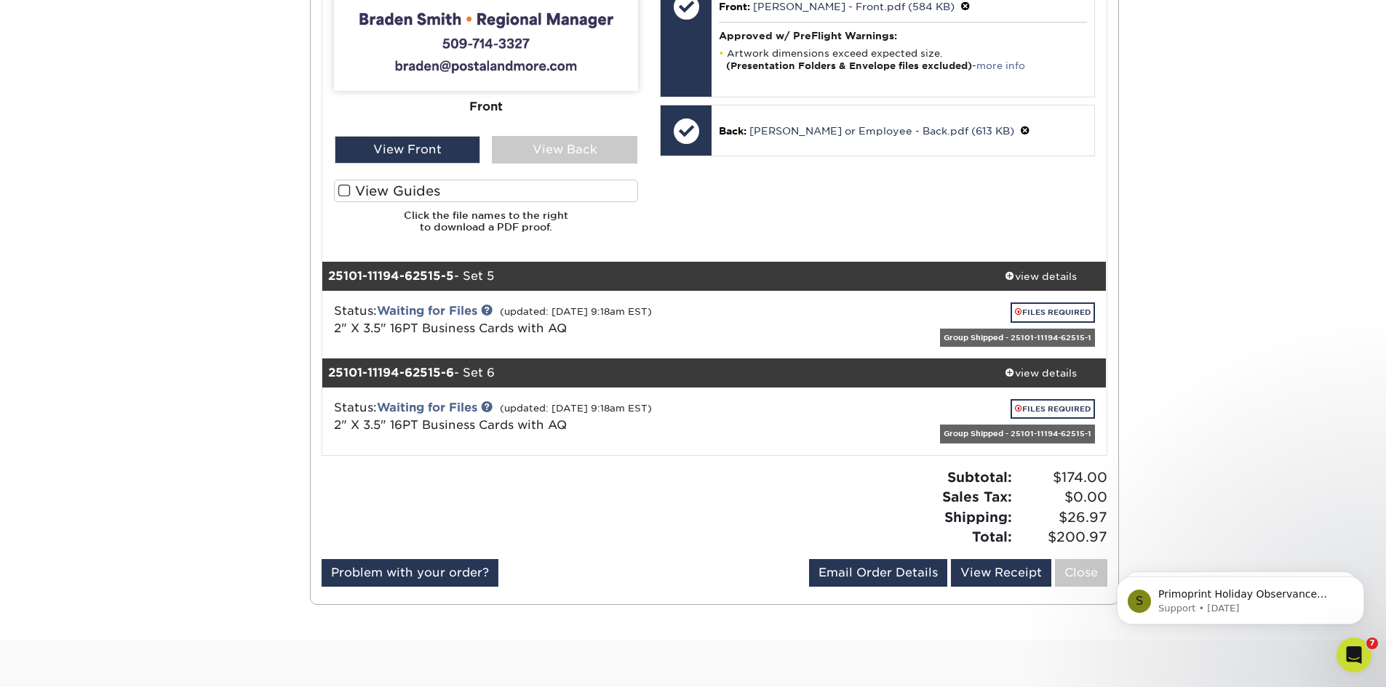
scroll to position [3273, 0]
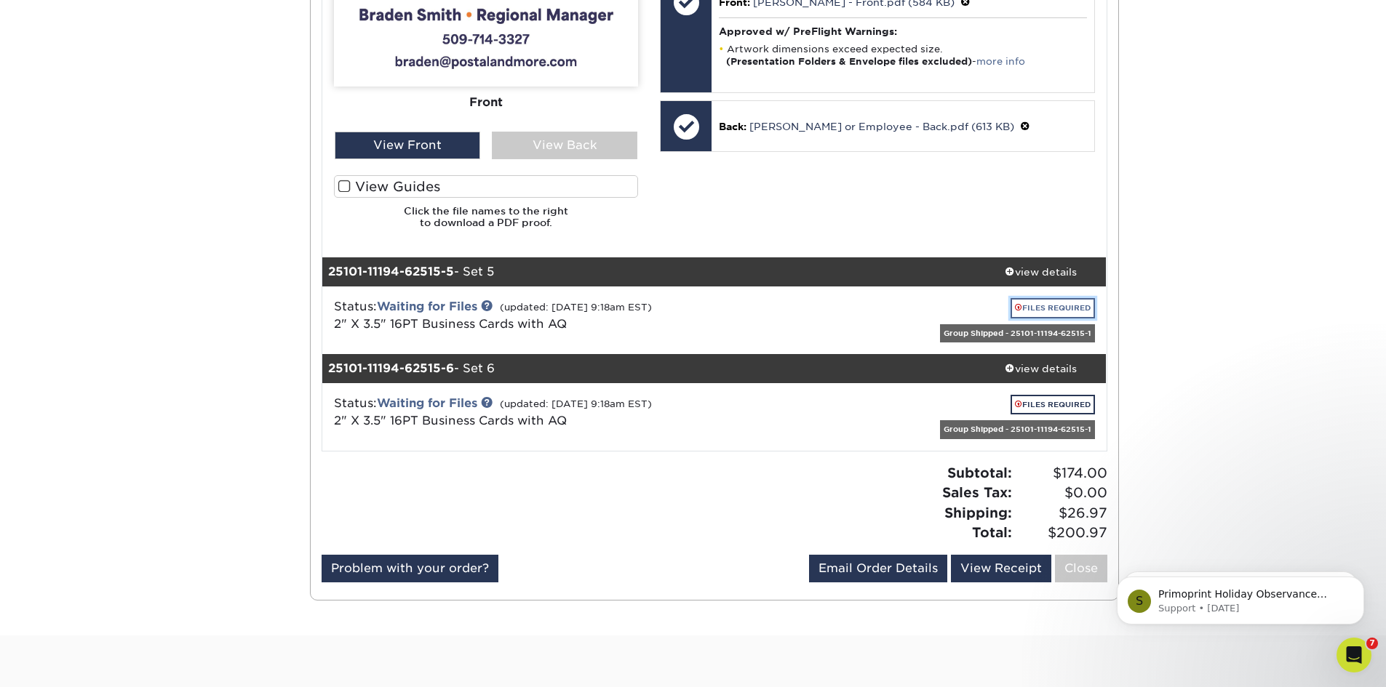
click at [1072, 302] on link "FILES REQUIRED" at bounding box center [1052, 308] width 84 height 20
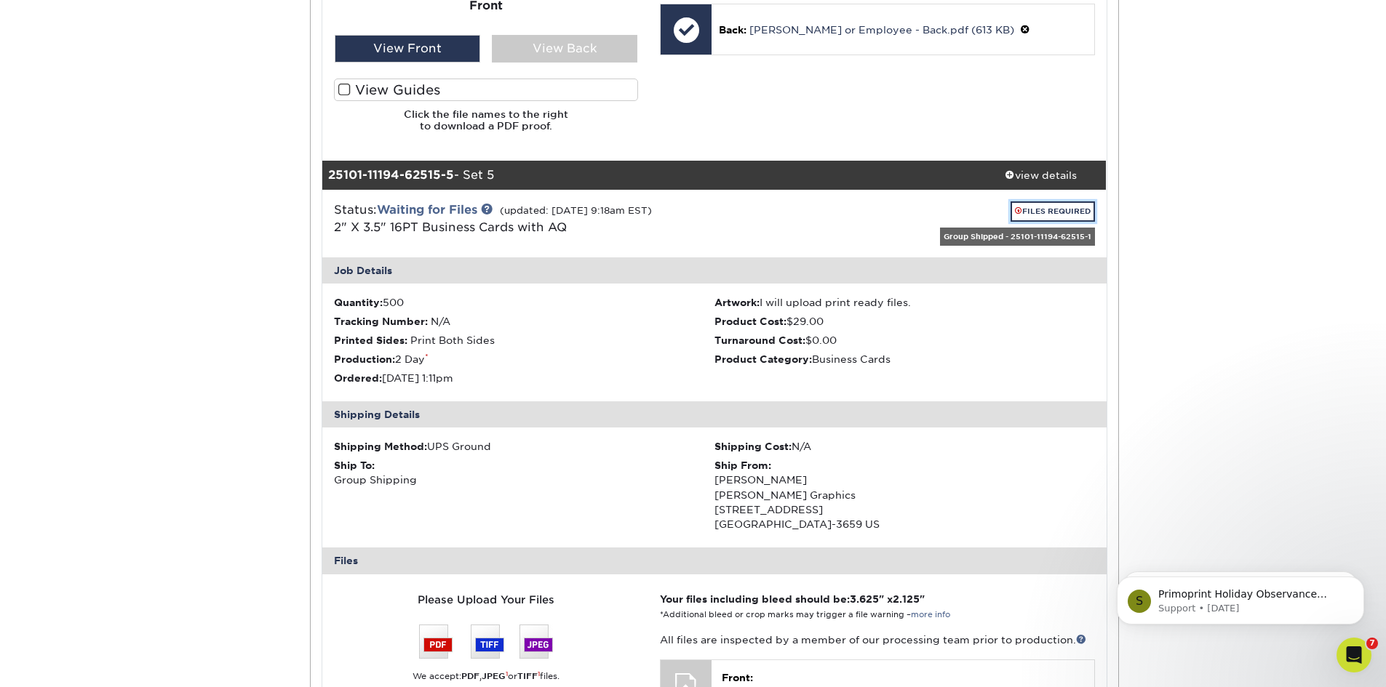
scroll to position [3564, 0]
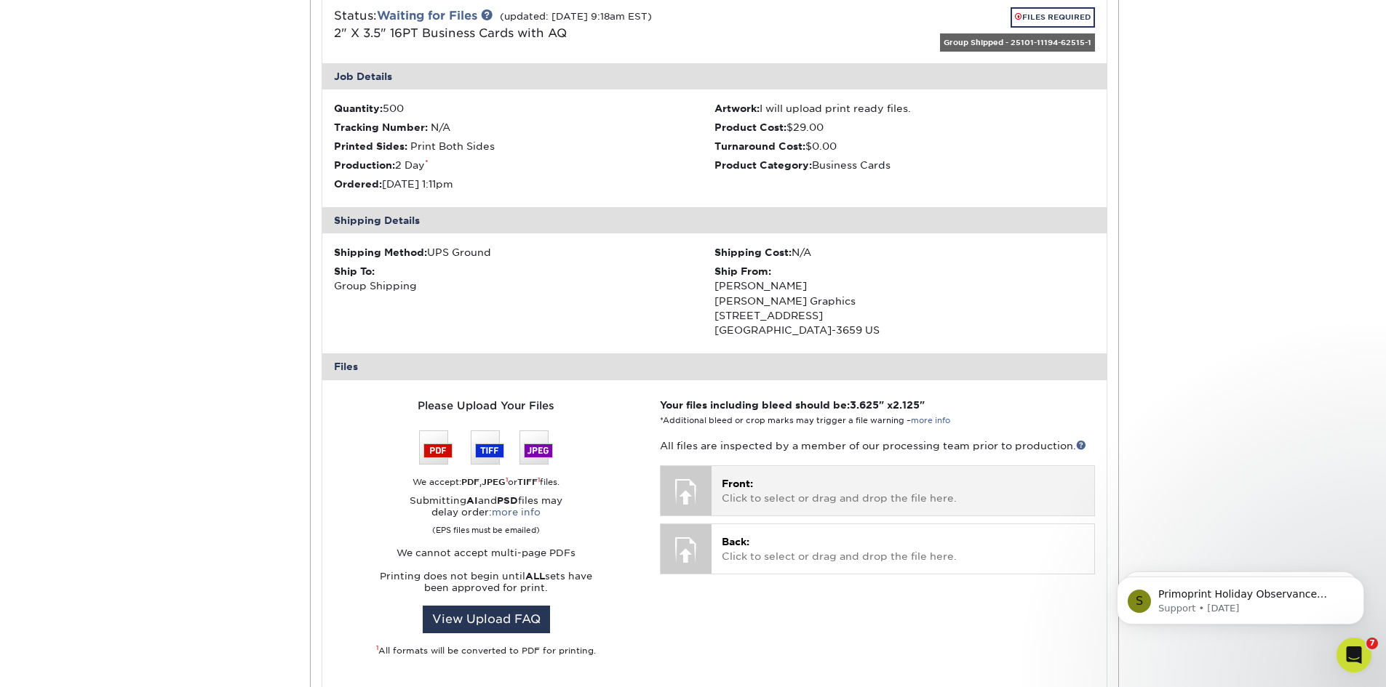
click at [828, 487] on p "Front: Click to select or drag and drop the file here." at bounding box center [902, 491] width 361 height 30
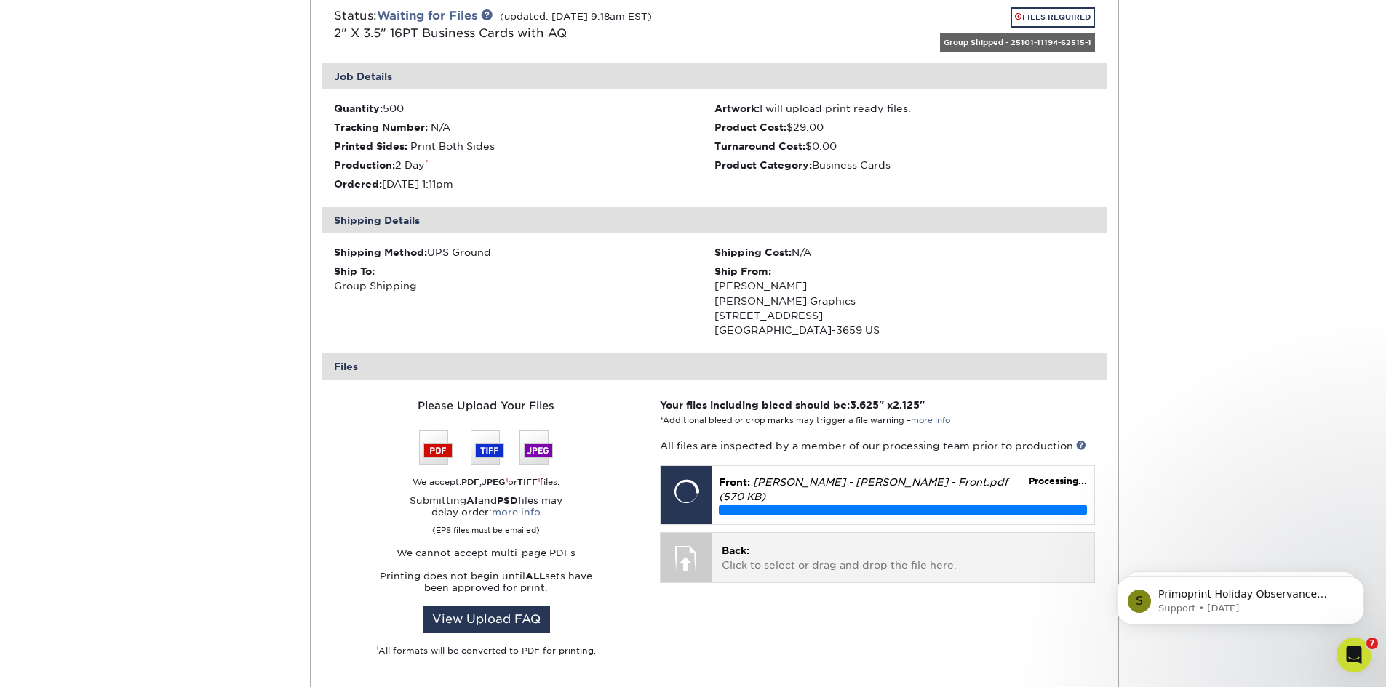
click at [846, 543] on p "Back: Click to select or drag and drop the file here." at bounding box center [902, 558] width 361 height 30
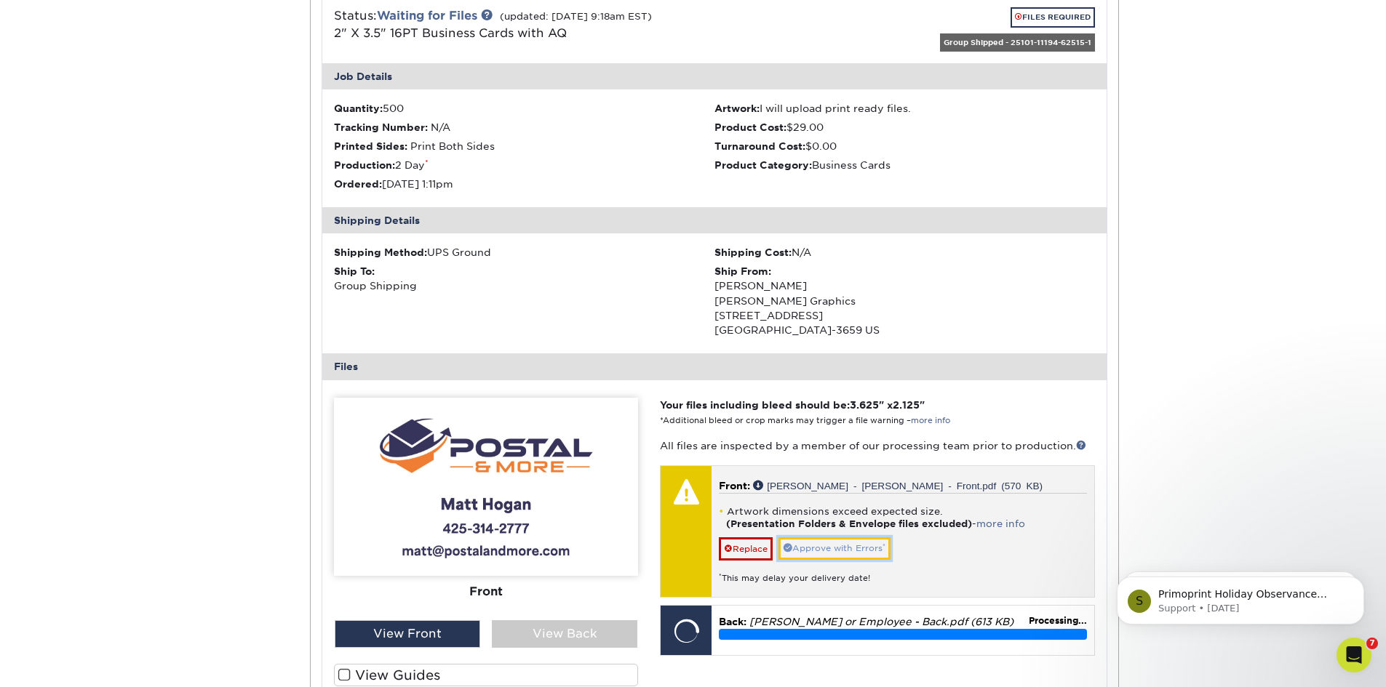
click at [845, 549] on link "Approve with Errors *" at bounding box center [834, 549] width 112 height 23
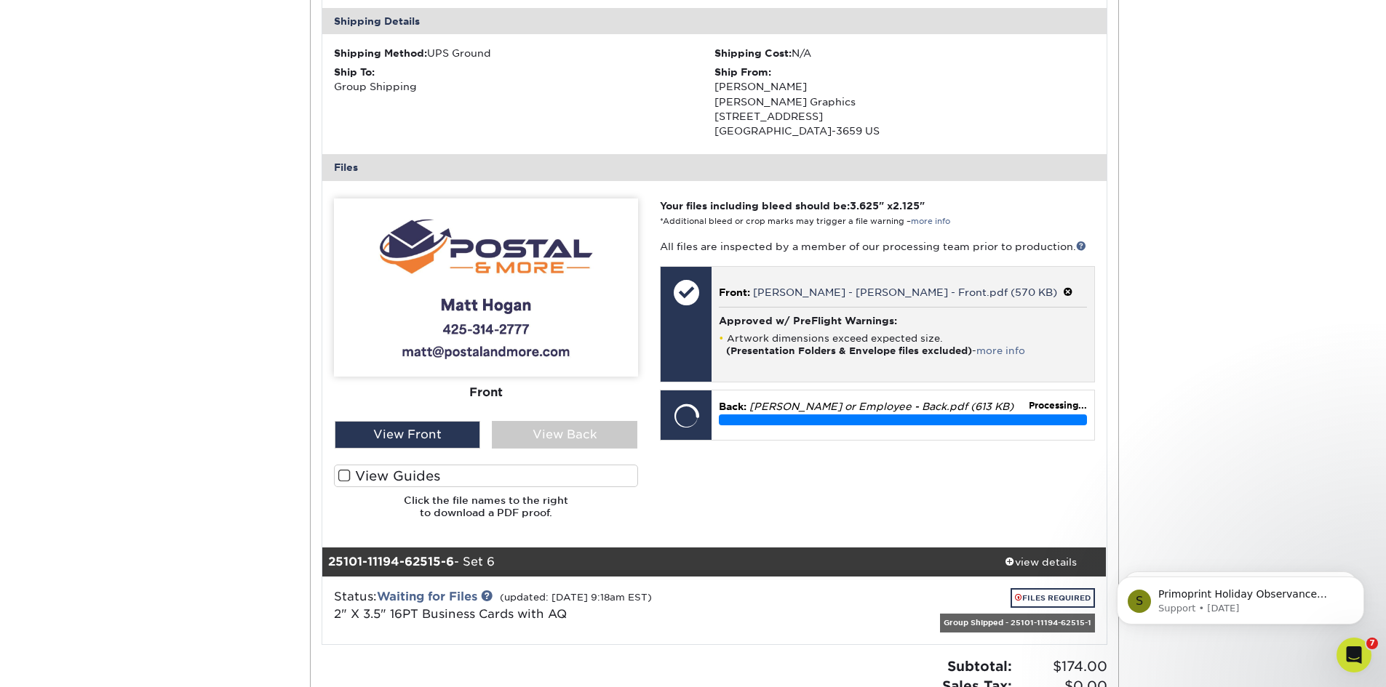
scroll to position [3782, 0]
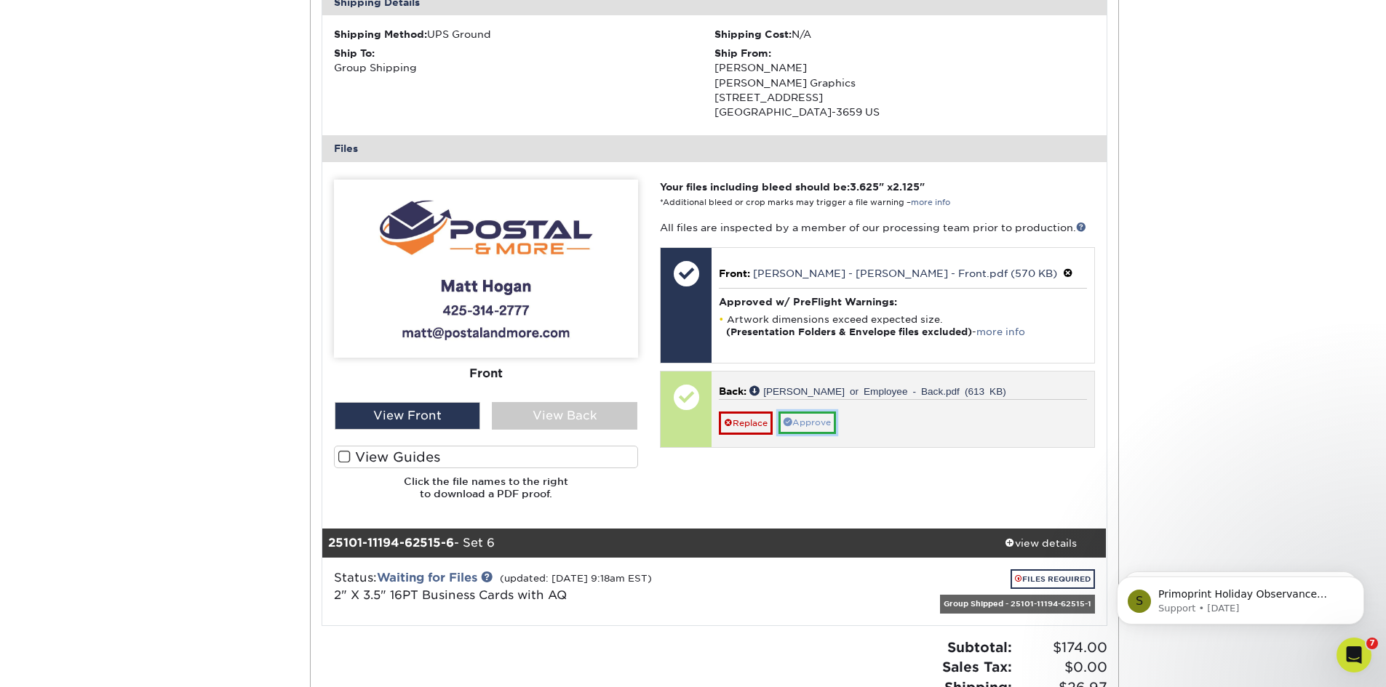
click at [826, 420] on link "Approve" at bounding box center [806, 423] width 57 height 23
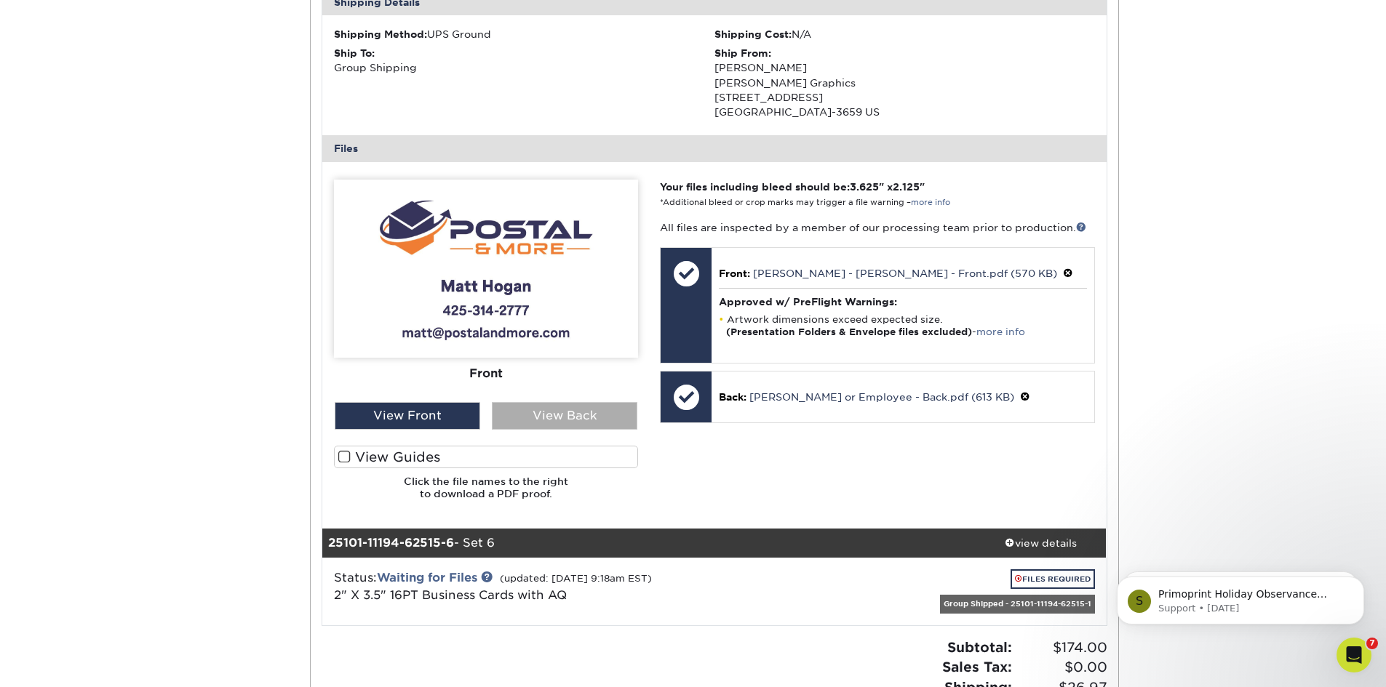
click at [588, 419] on div "View Back" at bounding box center [564, 416] width 145 height 28
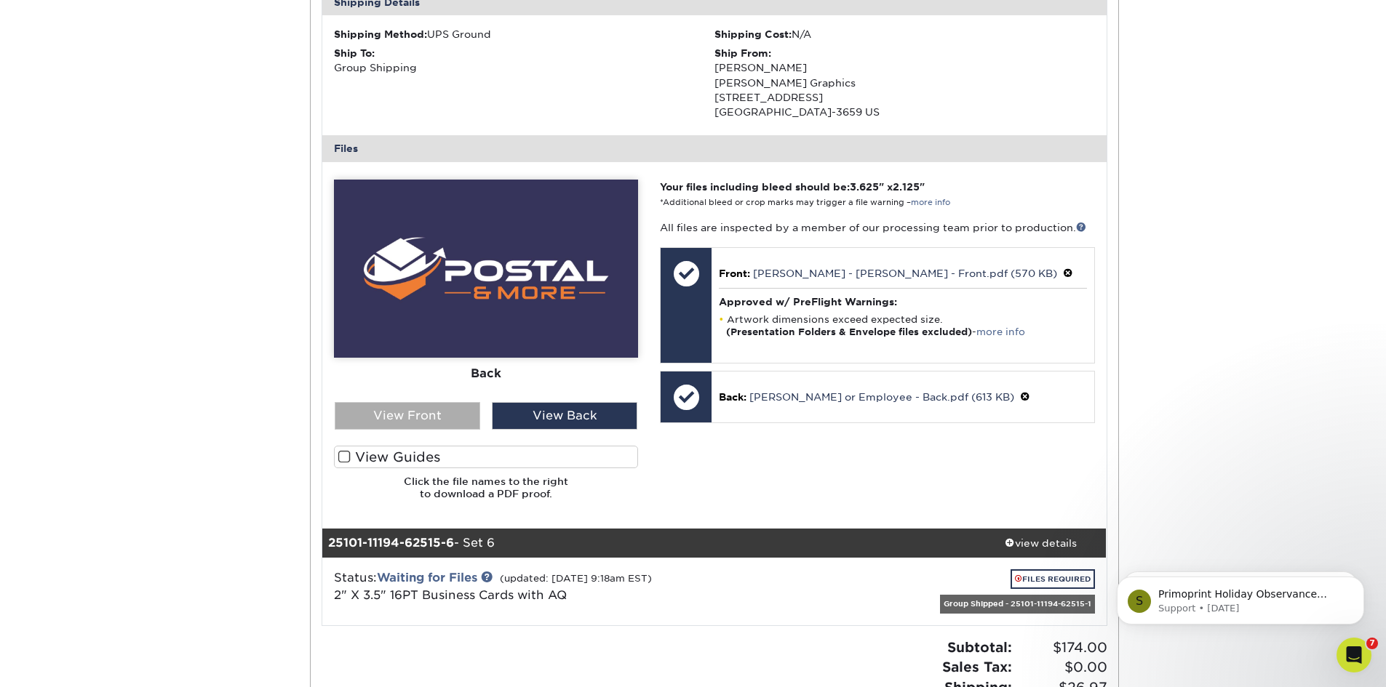
click at [397, 415] on div "View Front" at bounding box center [407, 416] width 145 height 28
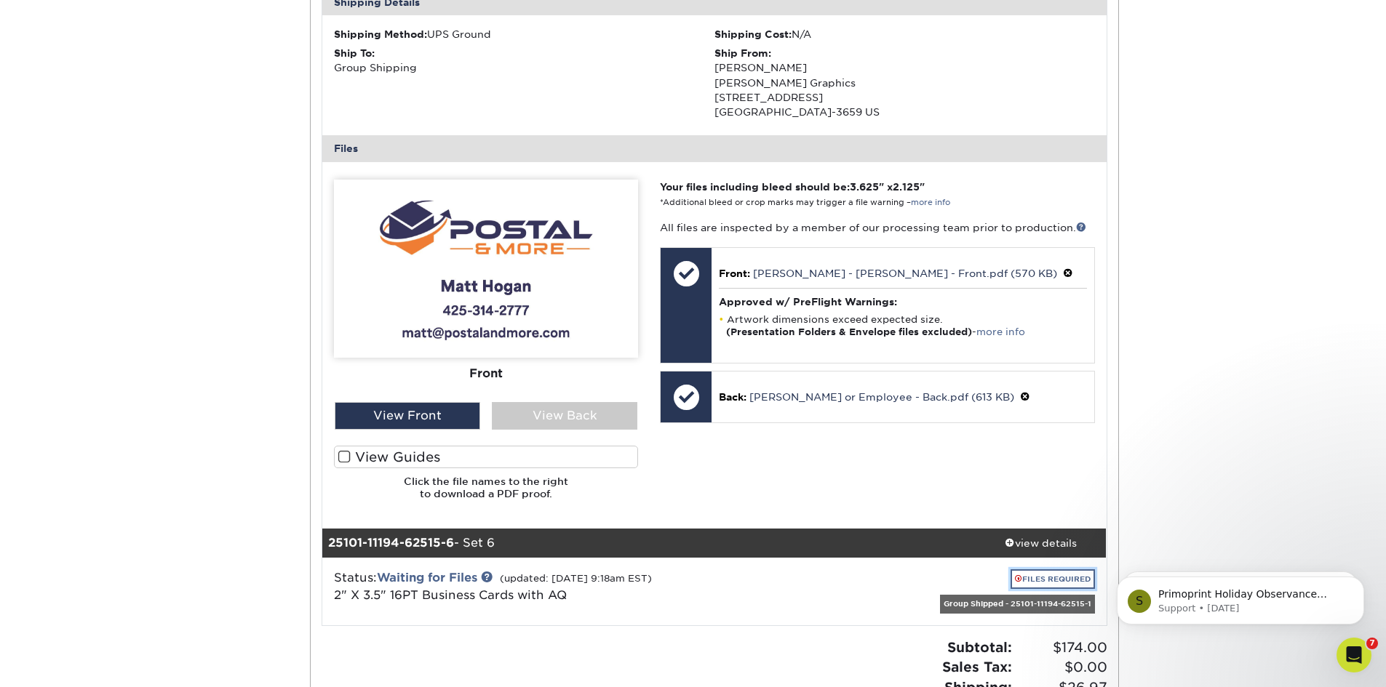
click at [1060, 579] on link "FILES REQUIRED" at bounding box center [1052, 580] width 84 height 20
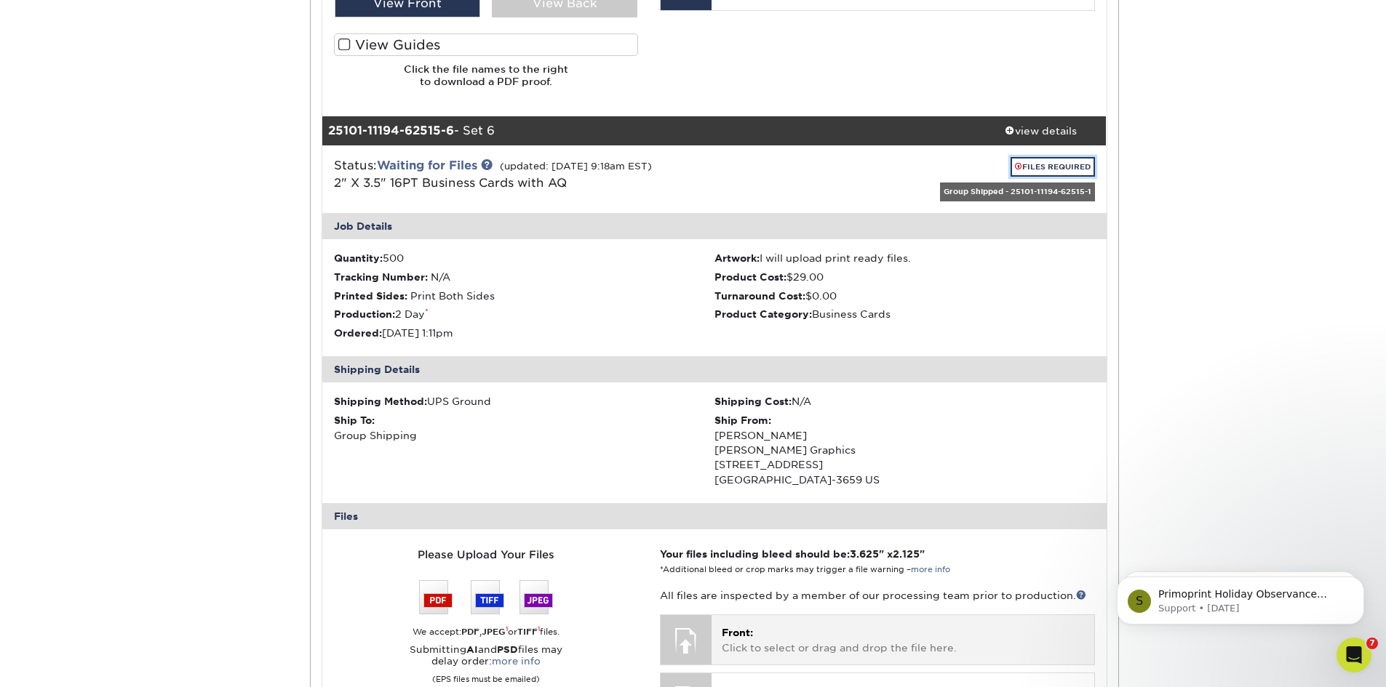
scroll to position [4364, 0]
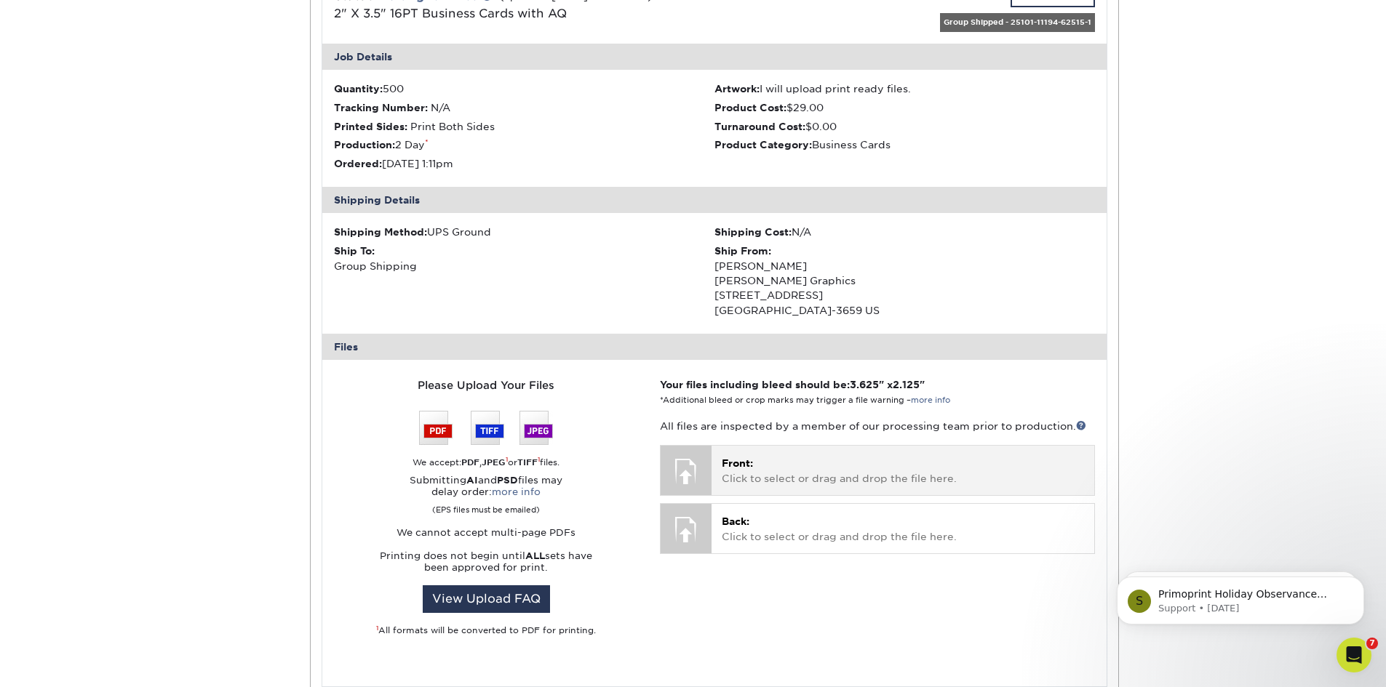
click at [869, 482] on p "Front: Click to select or drag and drop the file here." at bounding box center [902, 471] width 361 height 30
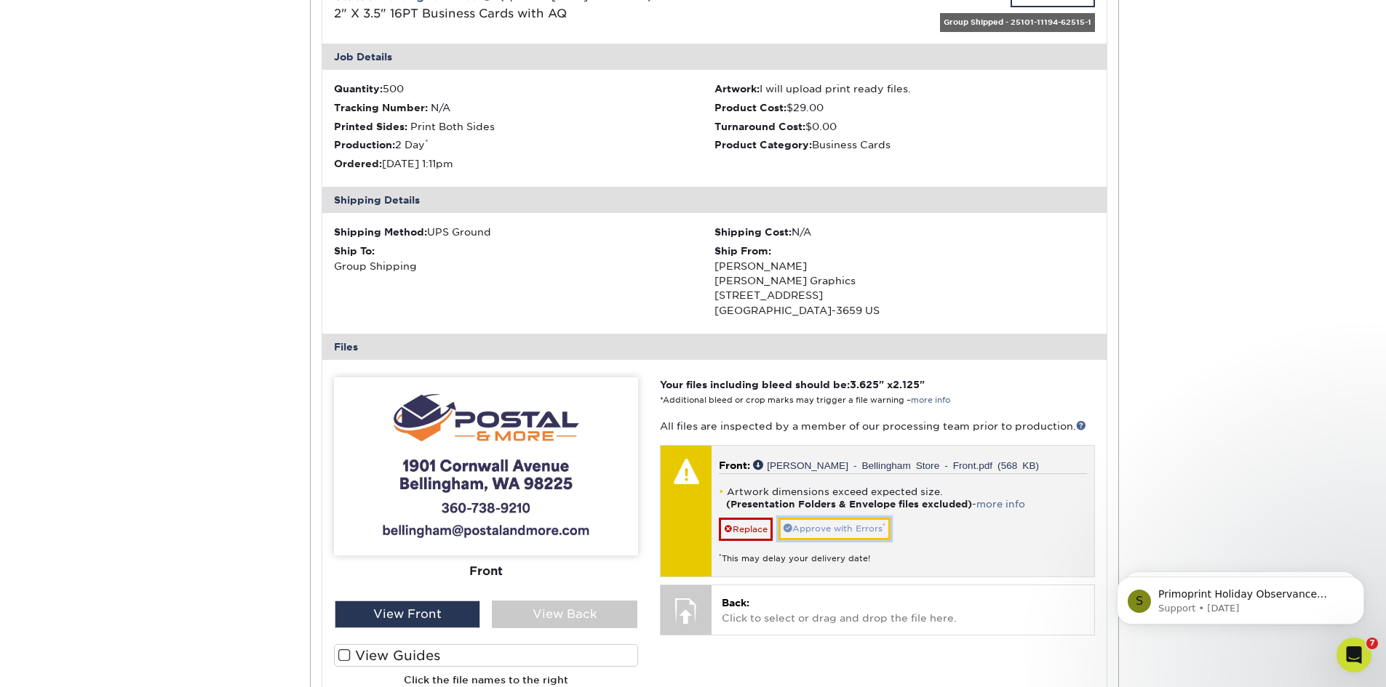
click at [826, 531] on link "Approve with Errors *" at bounding box center [834, 529] width 112 height 23
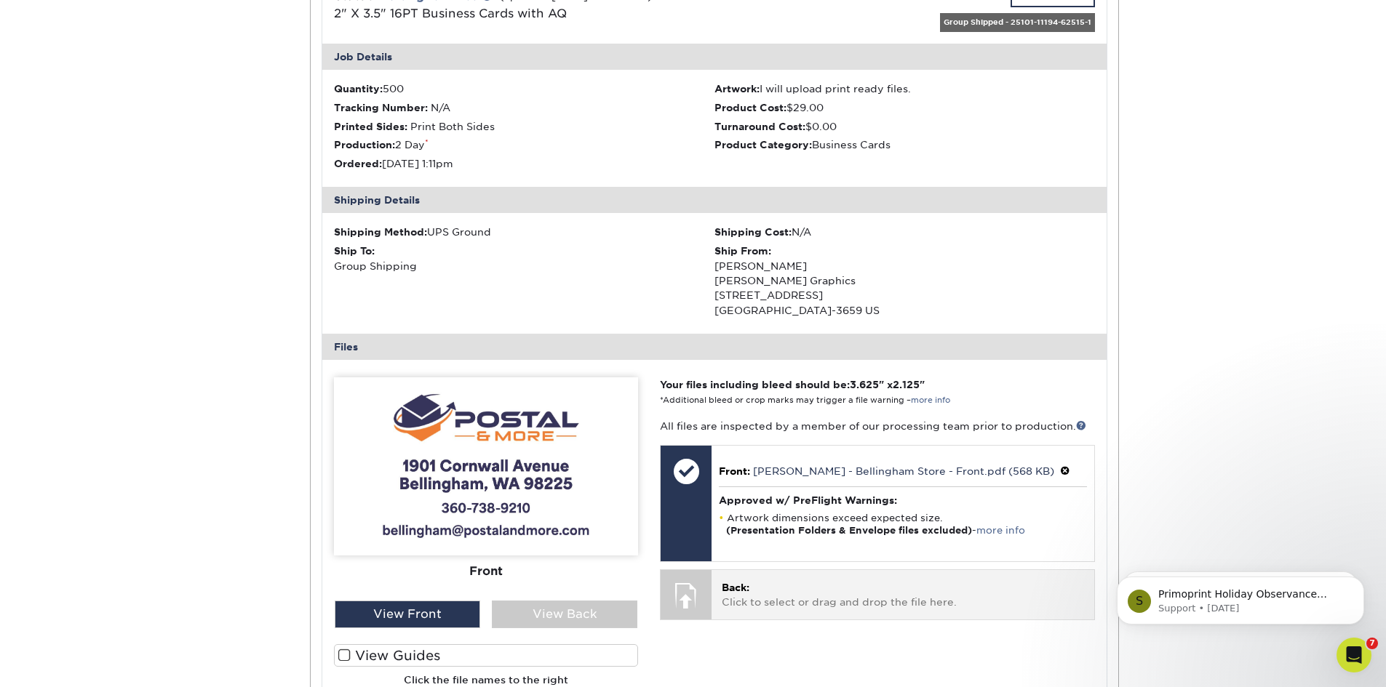
click at [781, 589] on p "Back: Click to select or drag and drop the file here." at bounding box center [902, 595] width 361 height 30
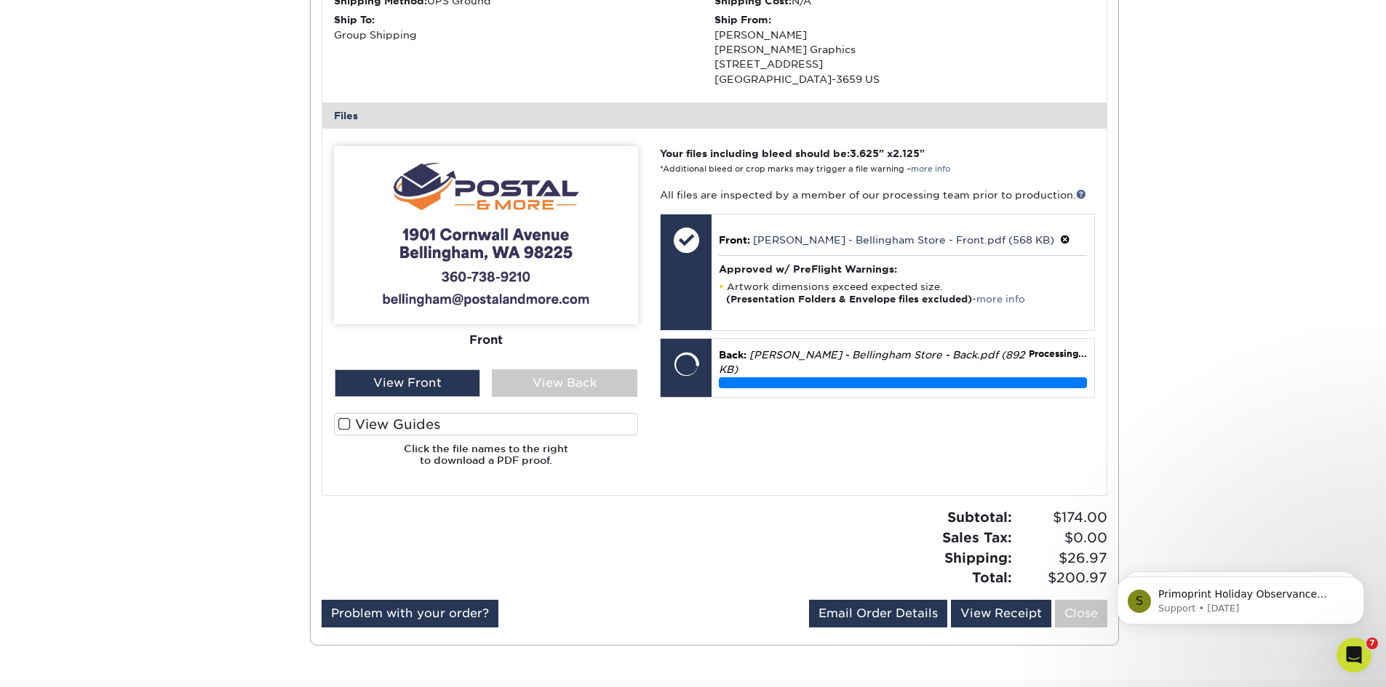
scroll to position [4655, 0]
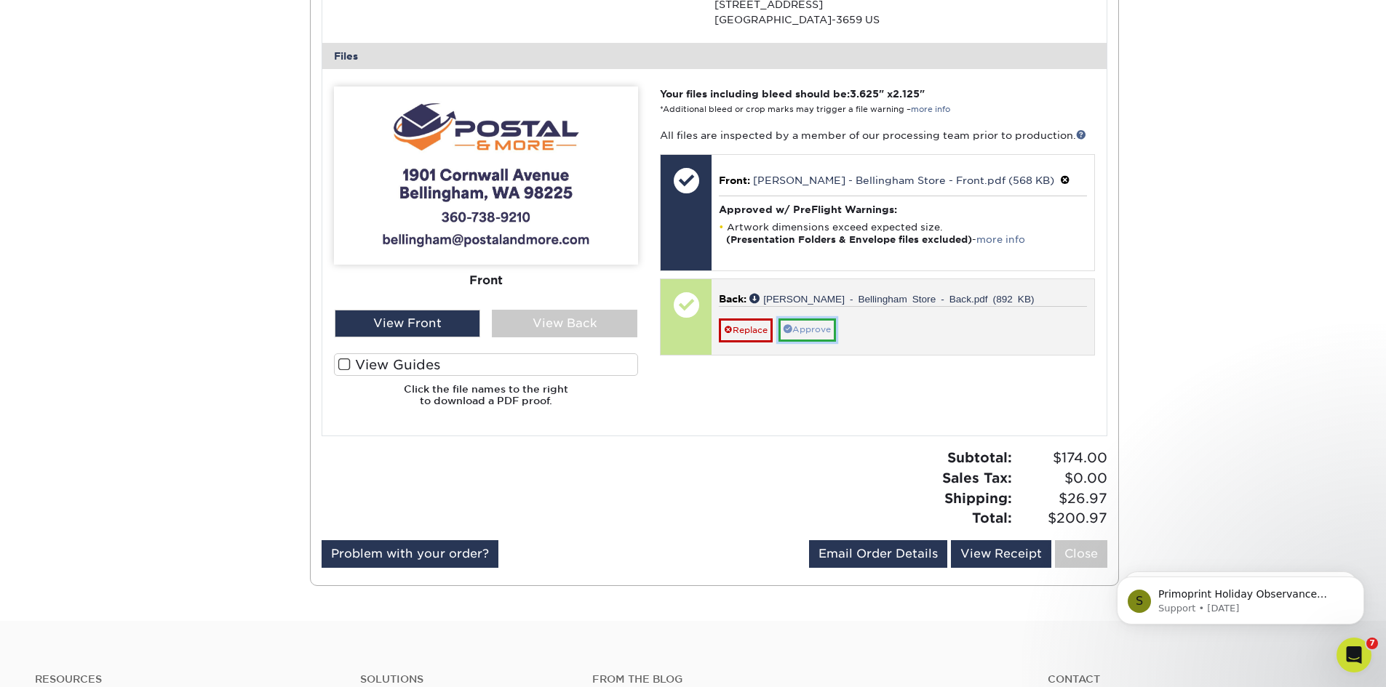
click at [818, 337] on link "Approve" at bounding box center [806, 330] width 57 height 23
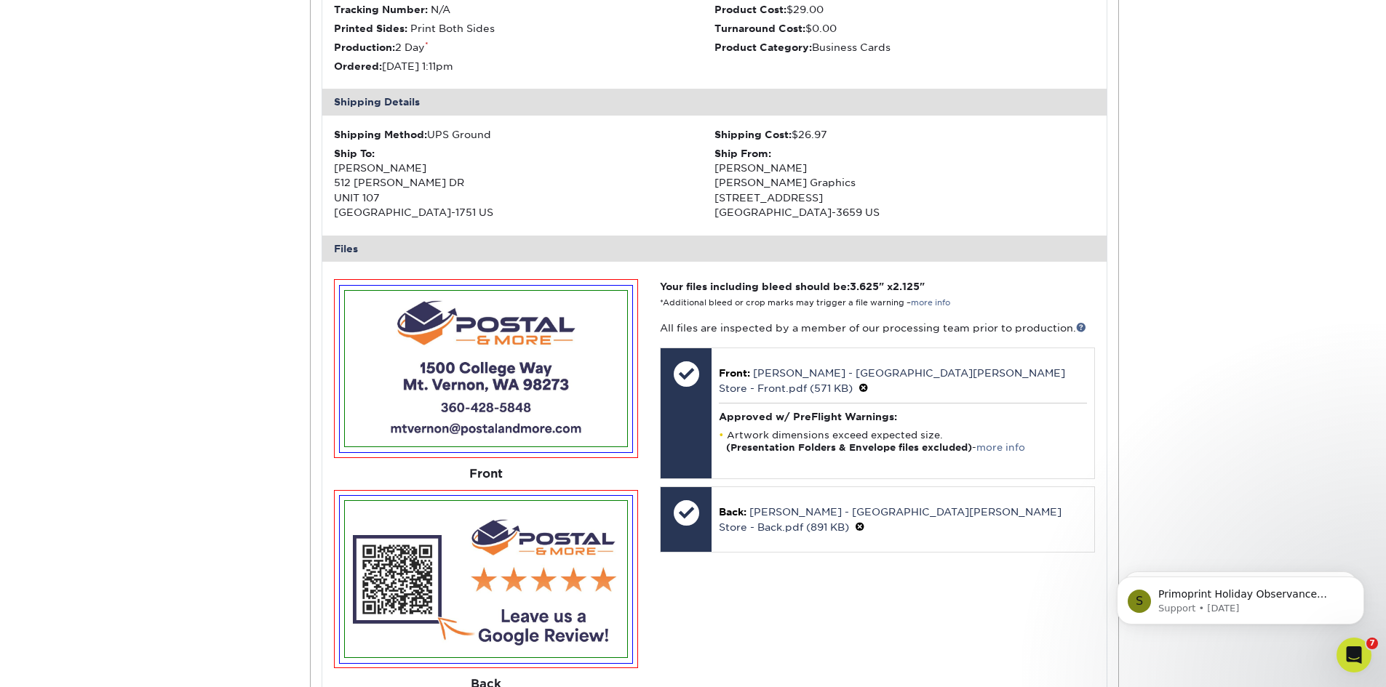
scroll to position [0, 0]
